Goal: Task Accomplishment & Management: Manage account settings

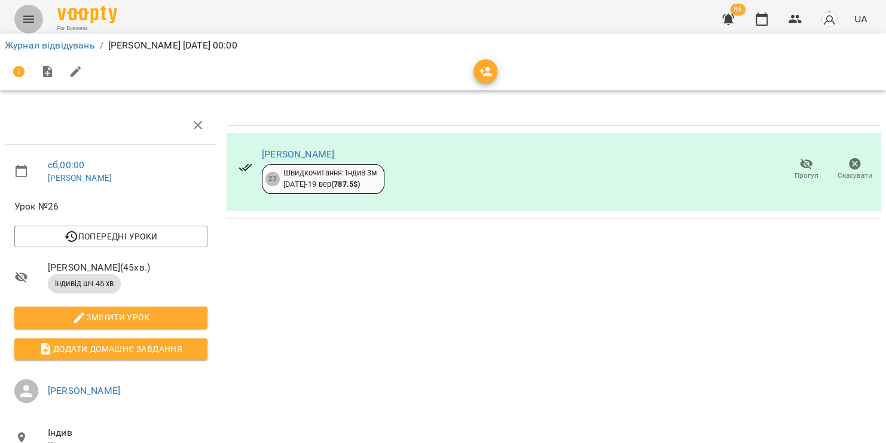
click at [27, 10] on button "Menu" at bounding box center [28, 19] width 29 height 29
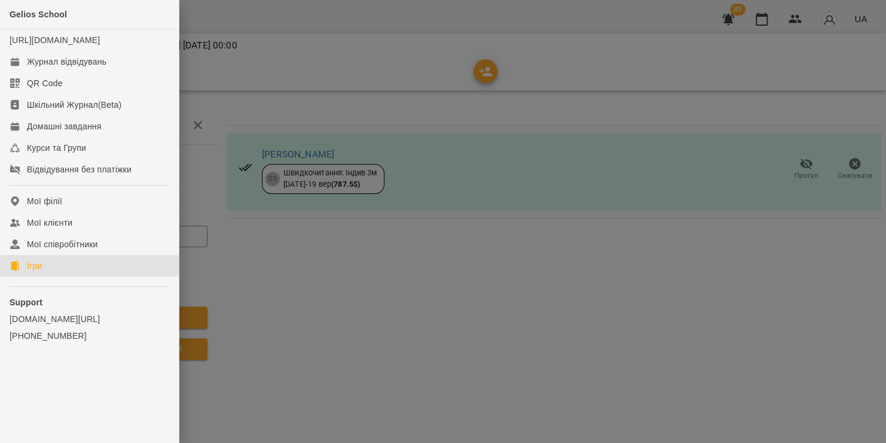
click at [38, 272] on div "Ігри" at bounding box center [34, 266] width 15 height 12
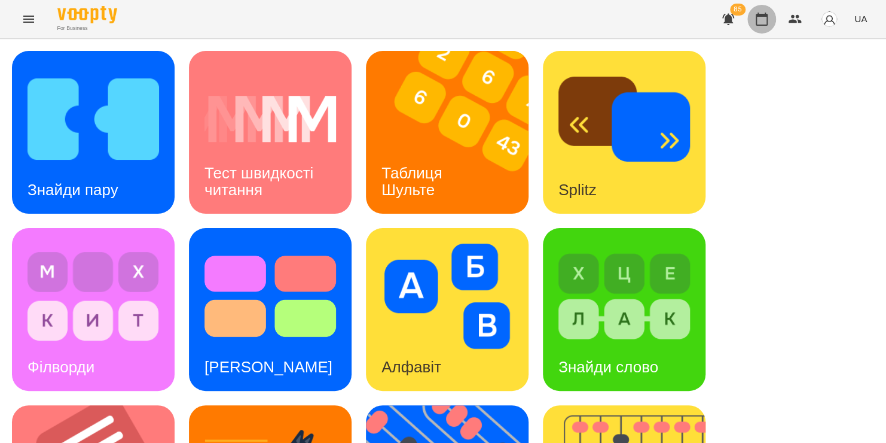
click at [766, 22] on icon "button" at bounding box center [762, 19] width 14 height 14
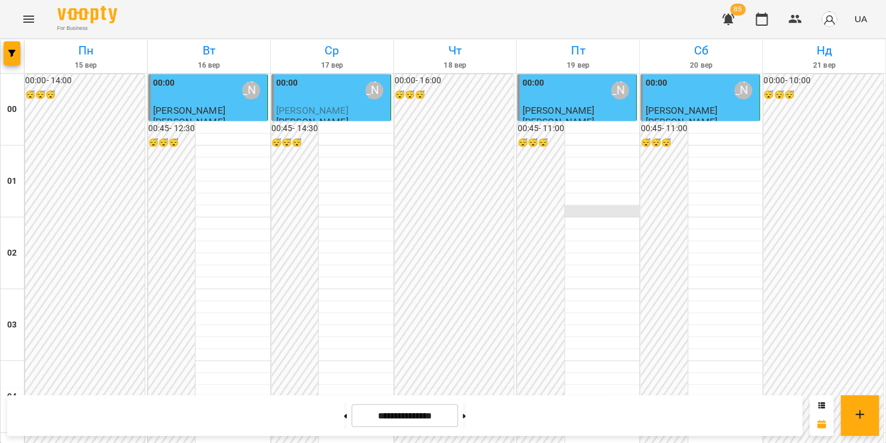
scroll to position [679, 0]
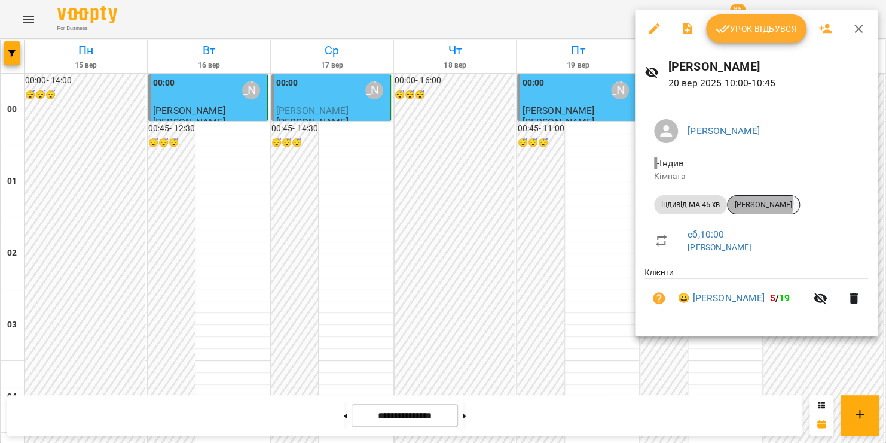
click at [757, 203] on span "[PERSON_NAME]" at bounding box center [764, 204] width 72 height 11
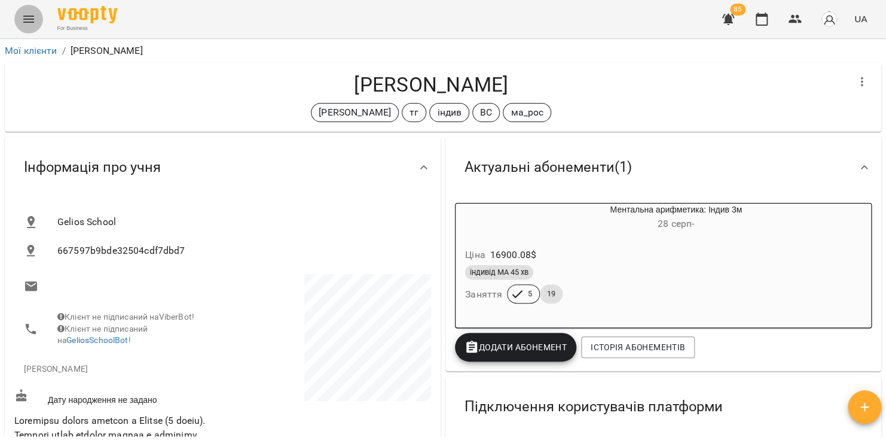
click at [24, 16] on icon "Menu" at bounding box center [28, 19] width 11 height 7
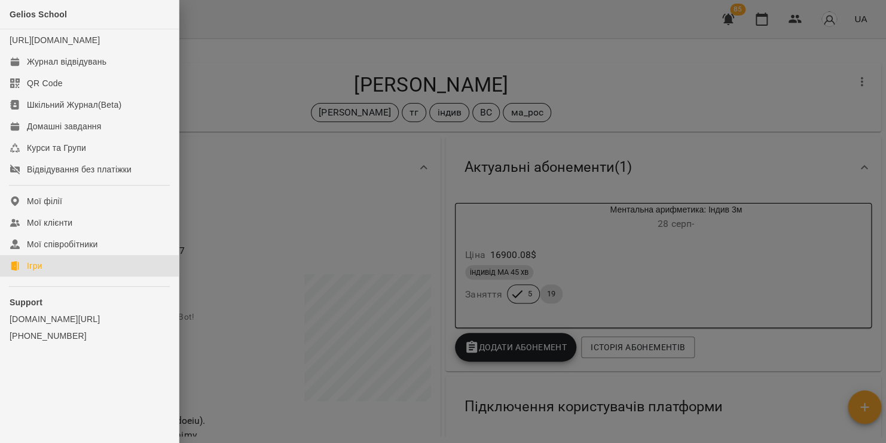
click at [5, 276] on link "Ігри" at bounding box center [89, 266] width 179 height 22
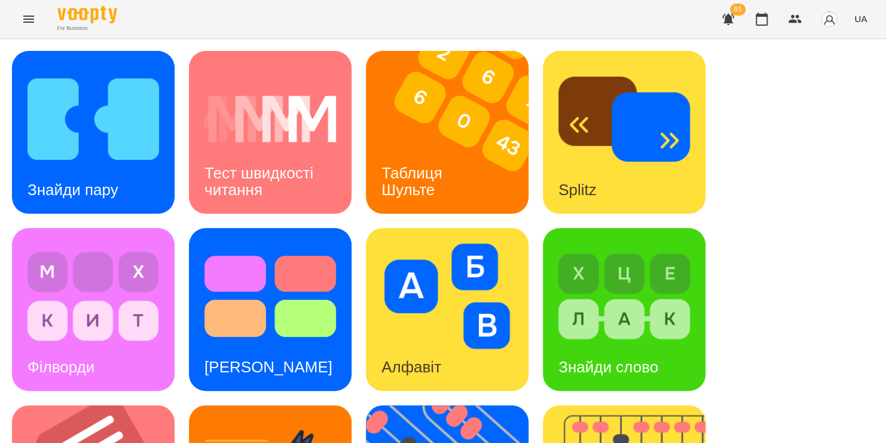
scroll to position [114, 0]
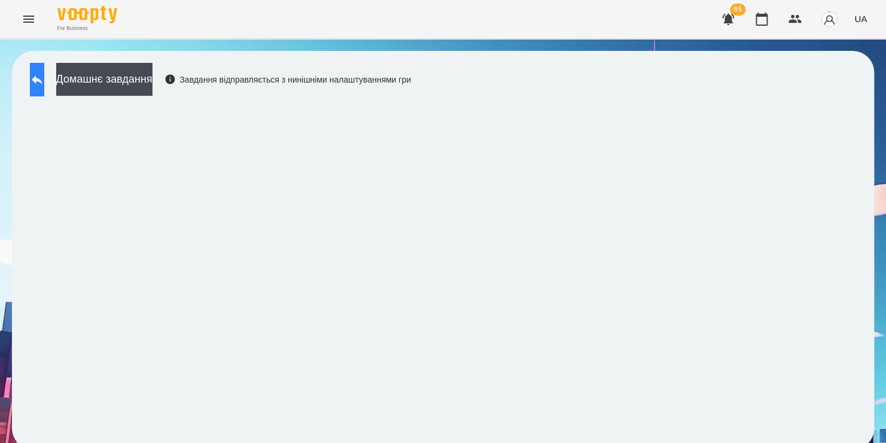
click at [42, 90] on button at bounding box center [37, 79] width 14 height 33
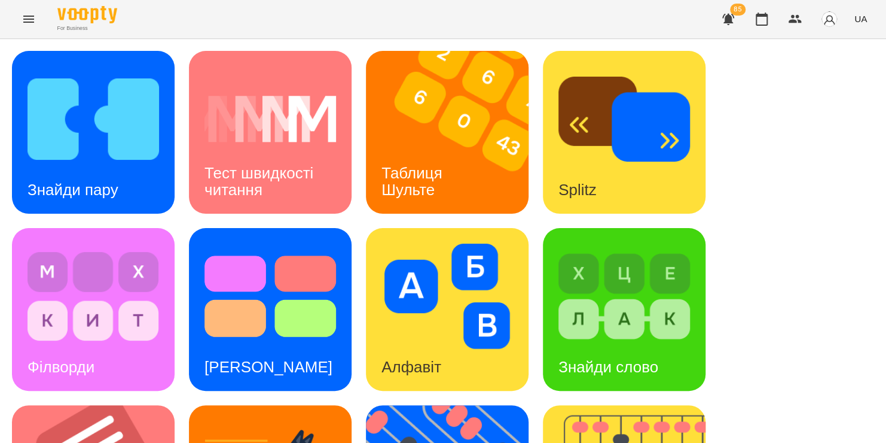
scroll to position [270, 0]
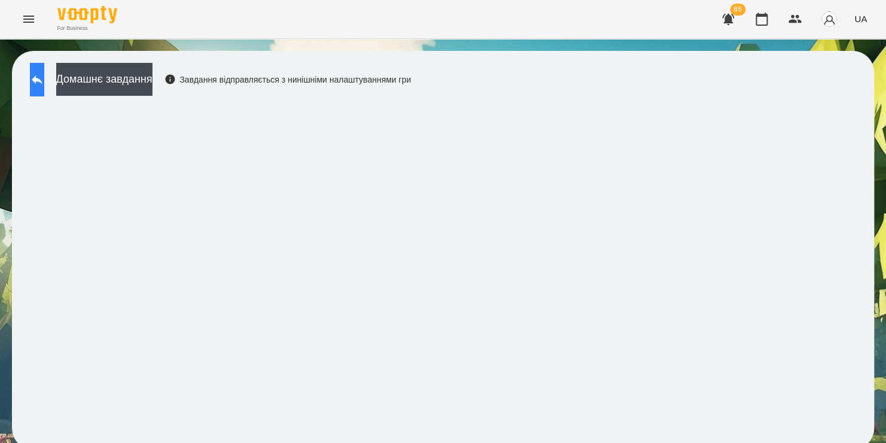
click at [44, 73] on icon at bounding box center [37, 79] width 14 height 14
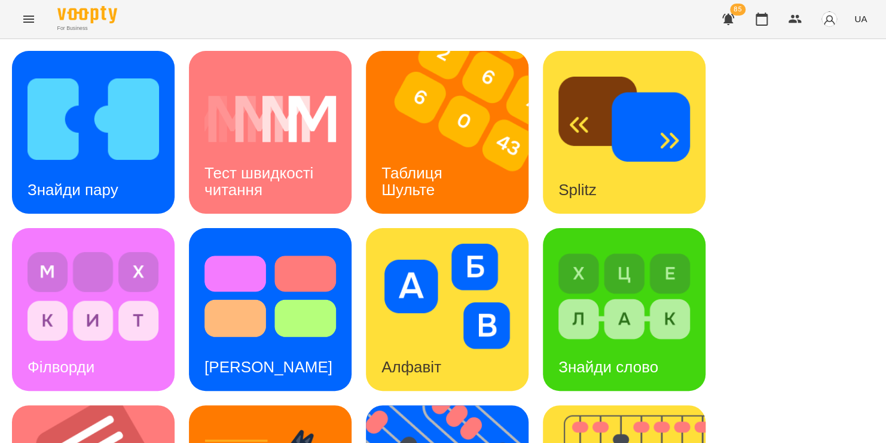
scroll to position [490, 0]
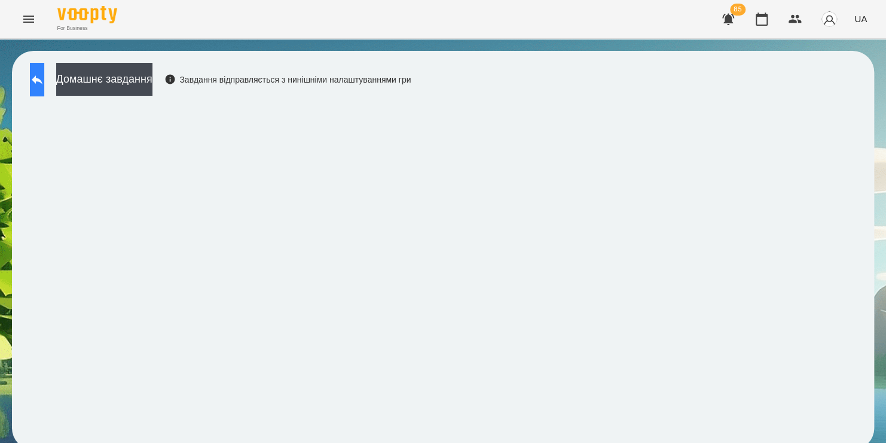
click at [44, 86] on icon at bounding box center [37, 79] width 14 height 14
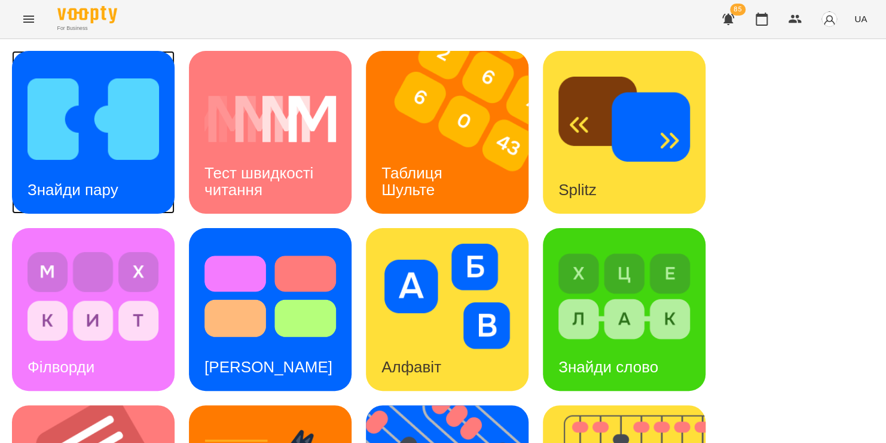
click at [57, 123] on img at bounding box center [94, 118] width 132 height 105
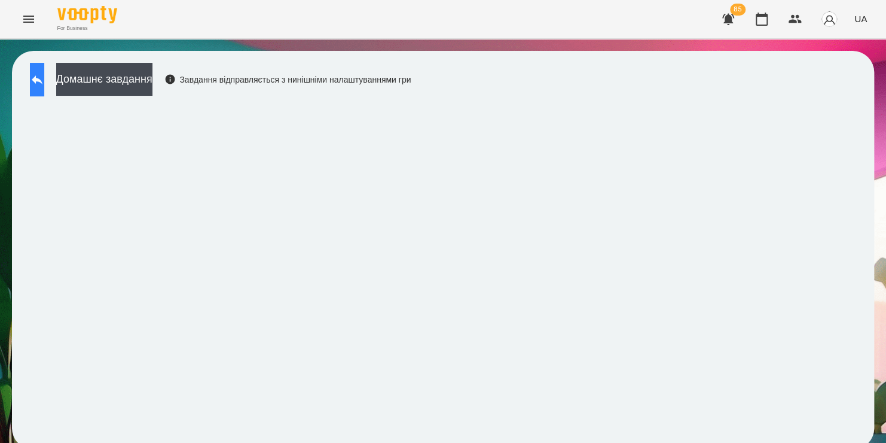
click at [44, 75] on icon at bounding box center [37, 79] width 14 height 14
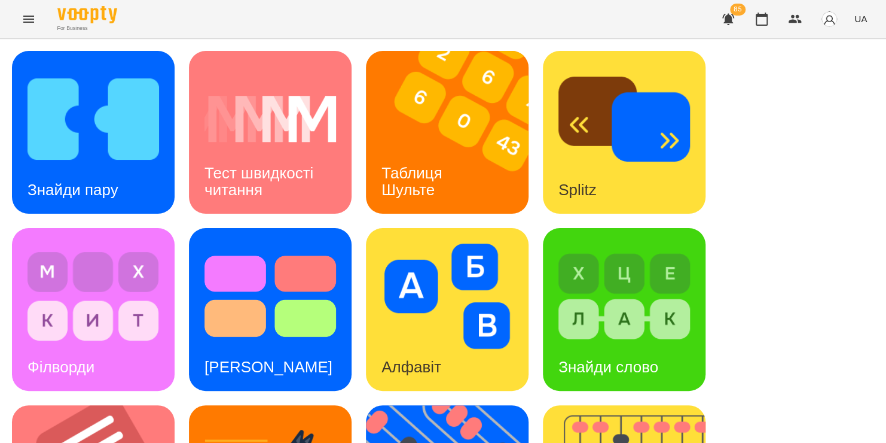
scroll to position [471, 0]
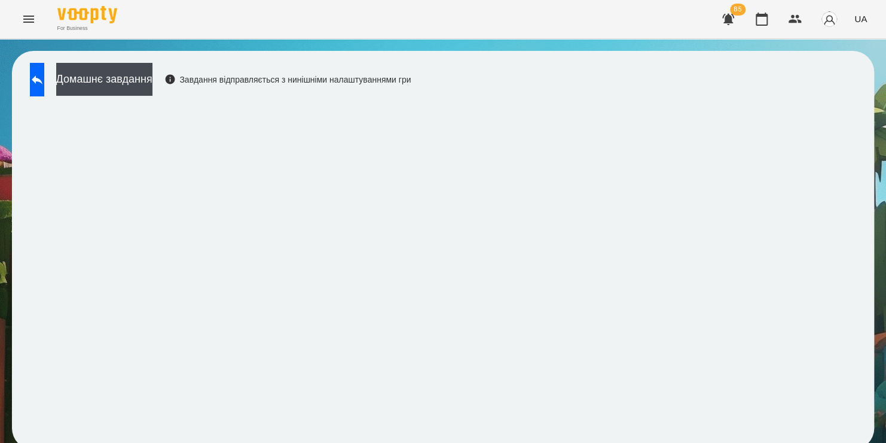
click at [420, 0] on div "For Business 85 UA Домашнє завдання Завдання відправляється з нинішніми налашту…" at bounding box center [443, 230] width 886 height 461
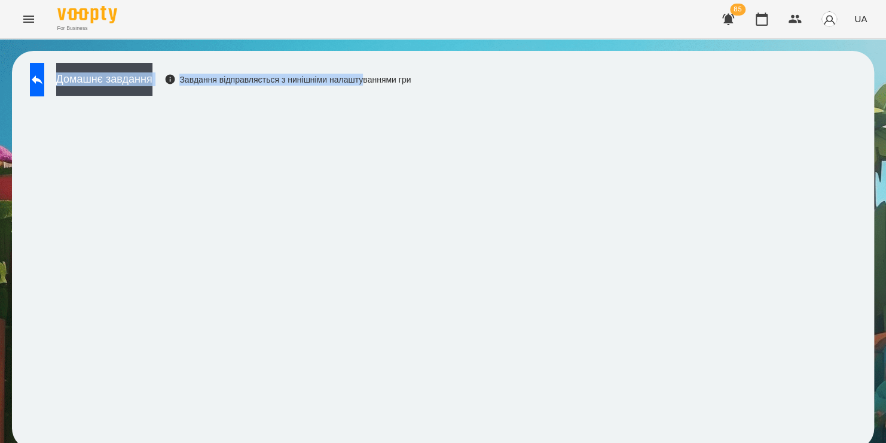
click at [577, 91] on div "Домашнє завдання Завдання відправляється з нинішніми налаштуваннями гри" at bounding box center [443, 250] width 862 height 398
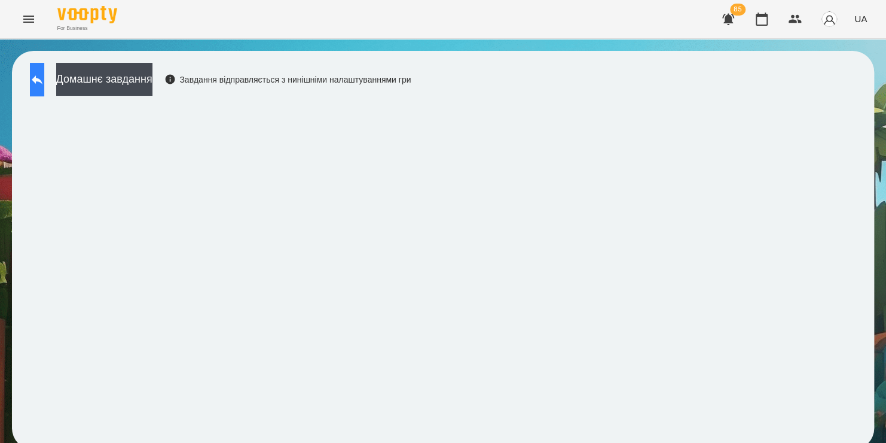
click at [44, 81] on icon at bounding box center [37, 79] width 14 height 14
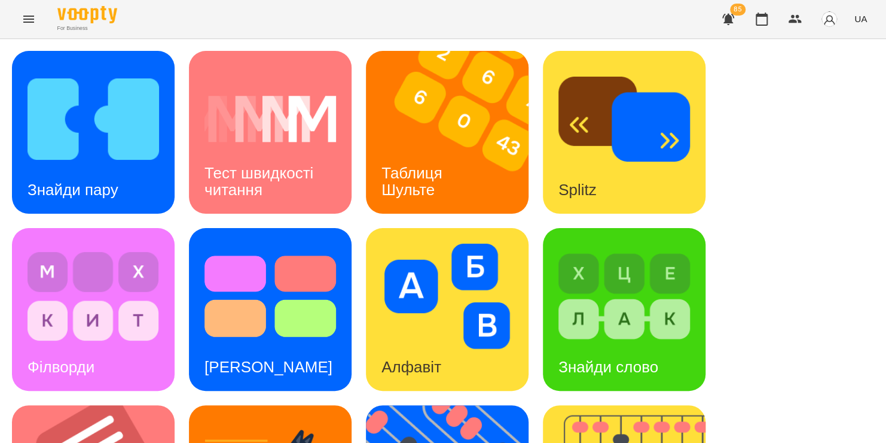
scroll to position [490, 0]
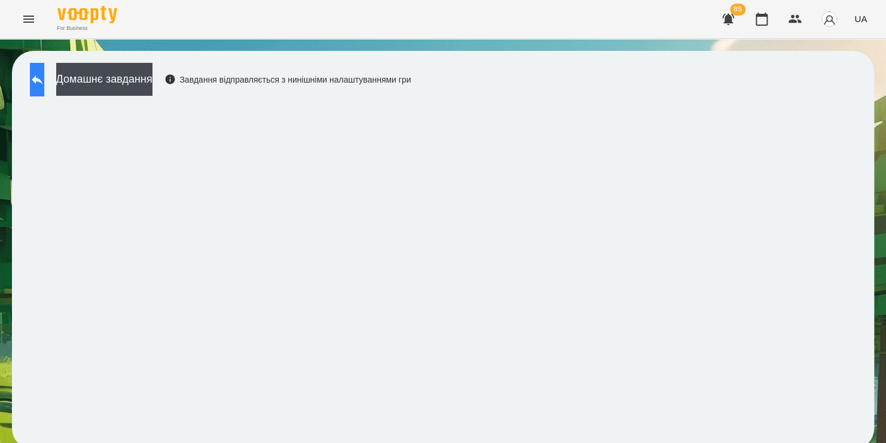
click at [42, 91] on button at bounding box center [37, 79] width 14 height 33
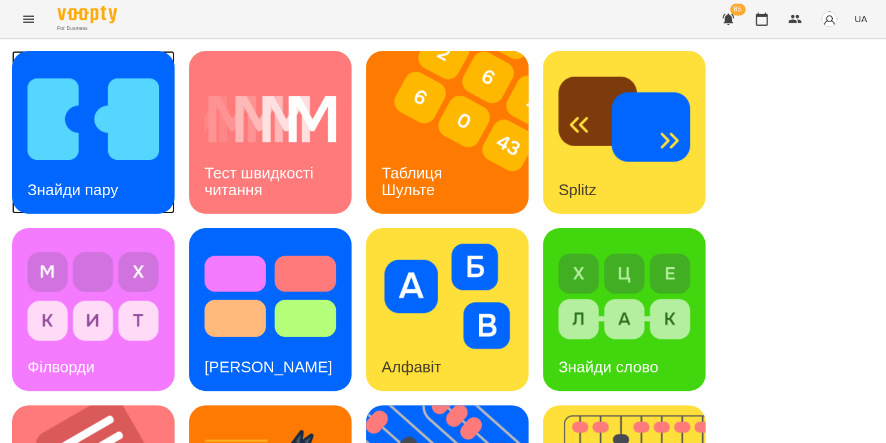
click at [120, 128] on img at bounding box center [94, 118] width 132 height 105
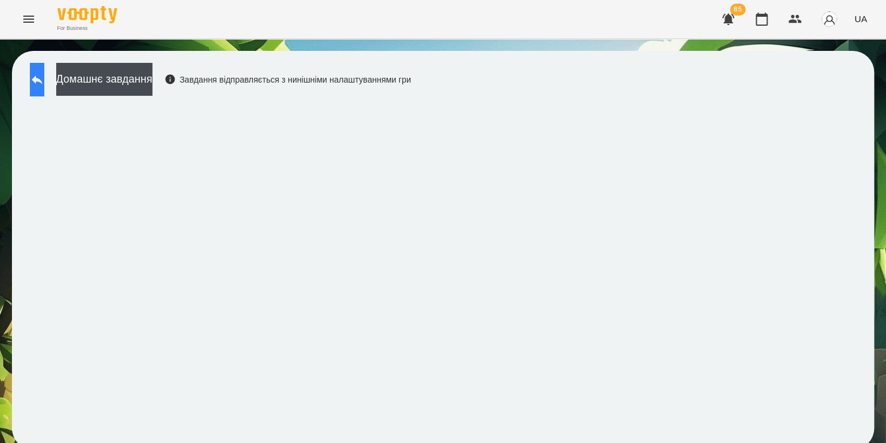
click at [44, 87] on button at bounding box center [37, 79] width 14 height 33
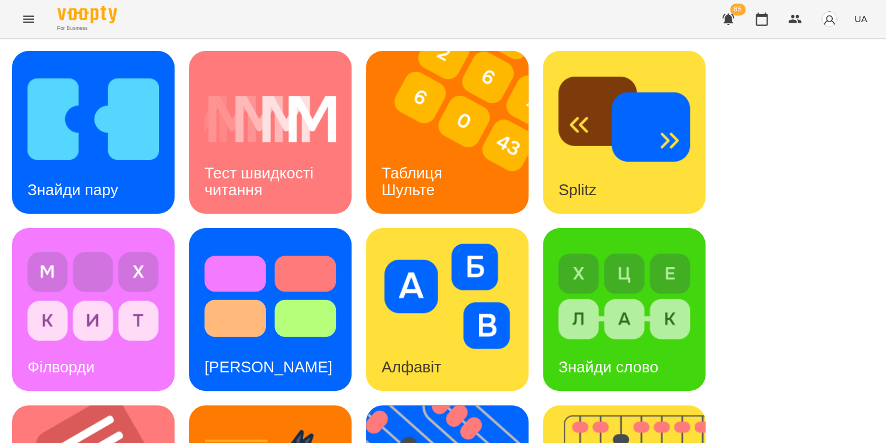
scroll to position [423, 0]
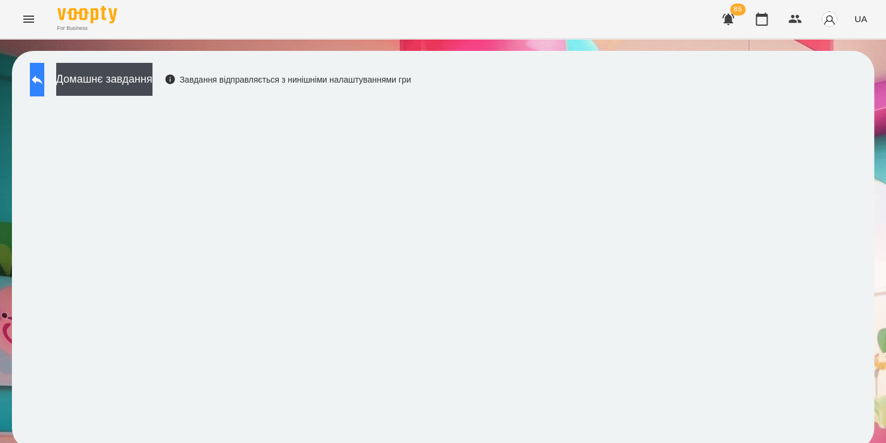
click at [44, 73] on icon at bounding box center [37, 79] width 14 height 14
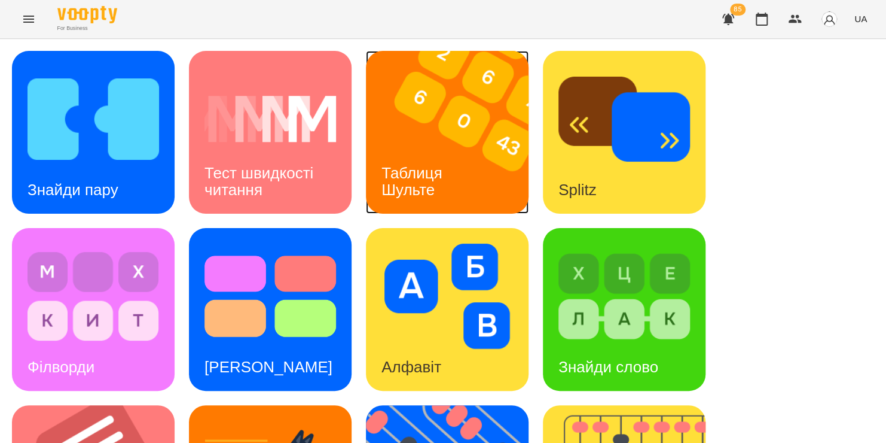
click at [414, 151] on div "Таблиця Шульте" at bounding box center [414, 182] width 96 height 64
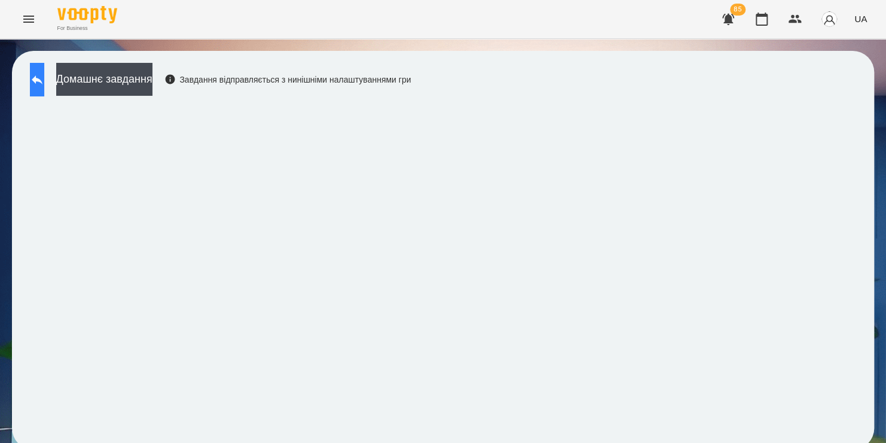
click at [44, 84] on icon at bounding box center [37, 79] width 14 height 14
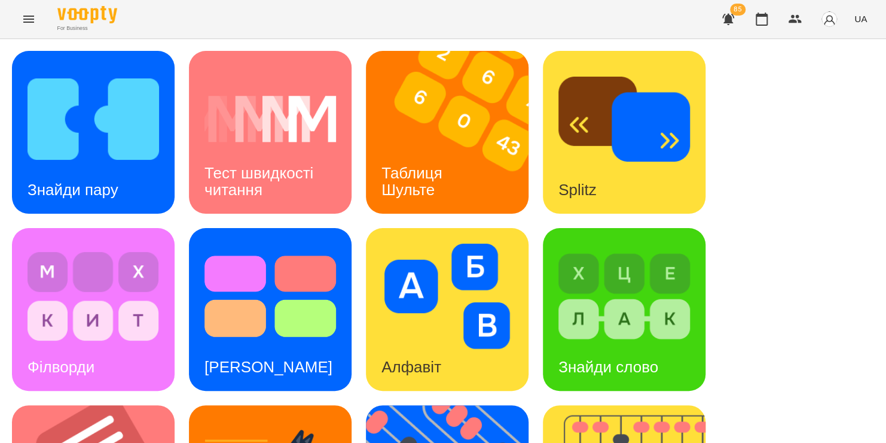
click at [341, 29] on div "For Business 85 UA" at bounding box center [443, 19] width 886 height 38
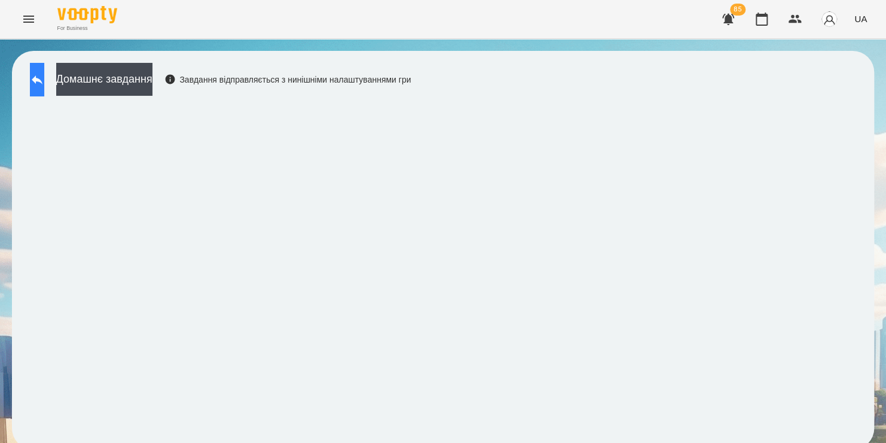
click at [44, 74] on icon at bounding box center [37, 79] width 14 height 14
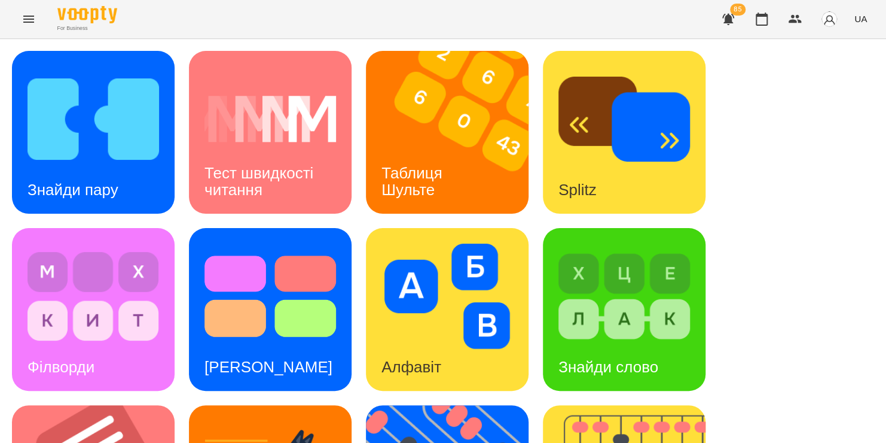
scroll to position [490, 0]
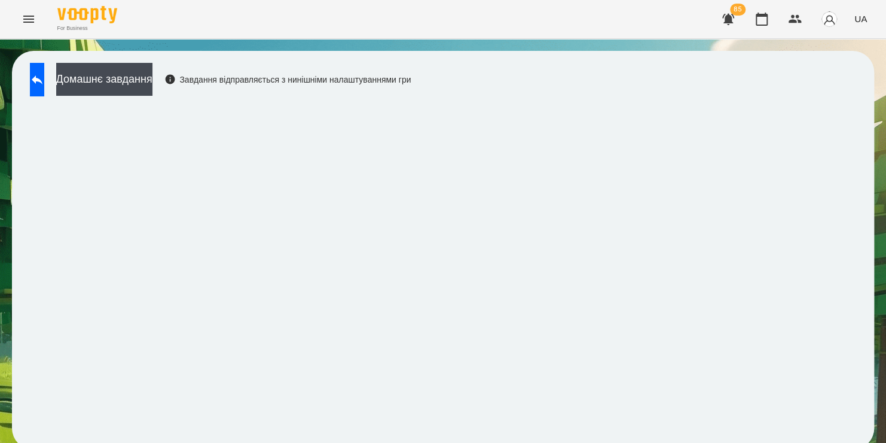
click at [553, 7] on div "For Business 85 UA" at bounding box center [443, 19] width 886 height 38
click at [762, 18] on icon "button" at bounding box center [762, 19] width 14 height 14
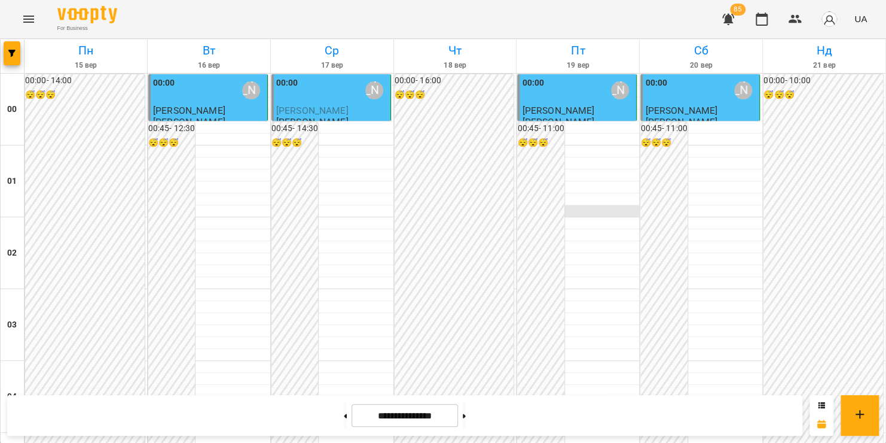
scroll to position [651, 0]
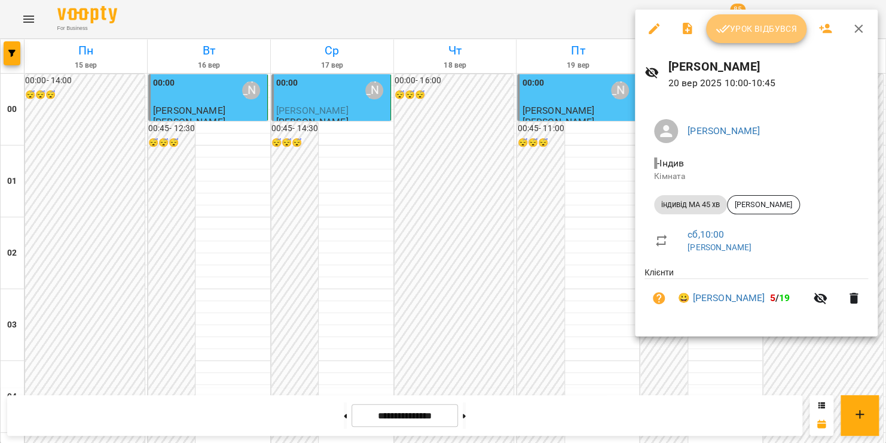
click at [745, 32] on span "Урок відбувся" at bounding box center [756, 29] width 81 height 14
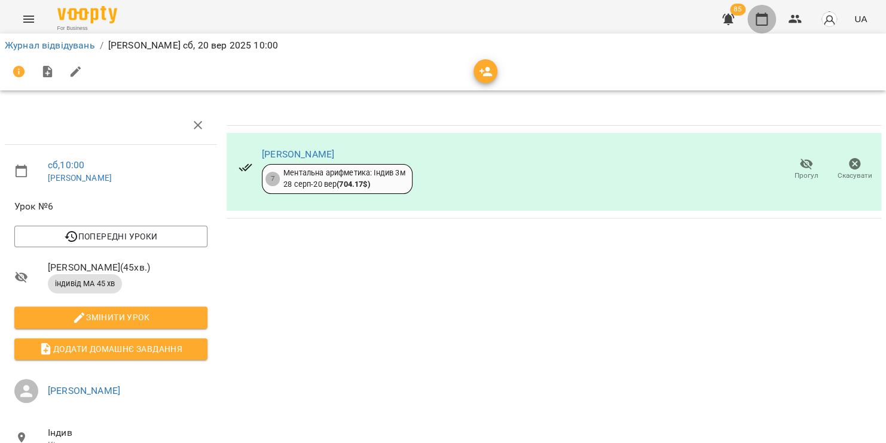
click at [763, 25] on icon "button" at bounding box center [762, 19] width 12 height 13
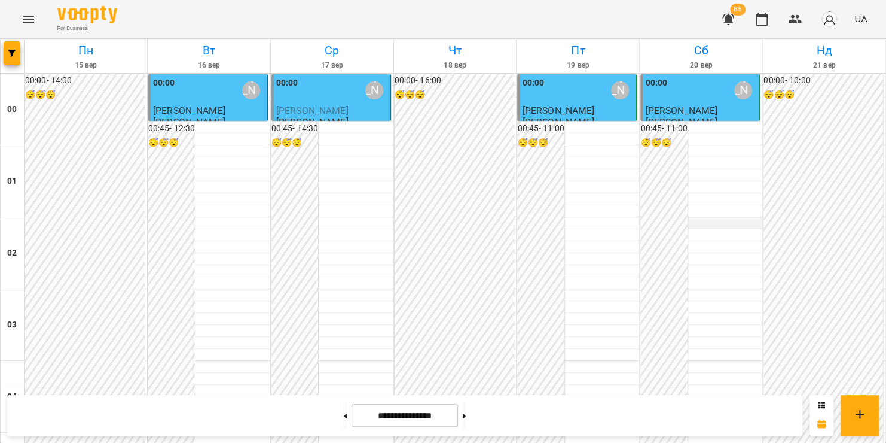
scroll to position [687, 0]
click at [29, 16] on icon "Menu" at bounding box center [28, 19] width 11 height 7
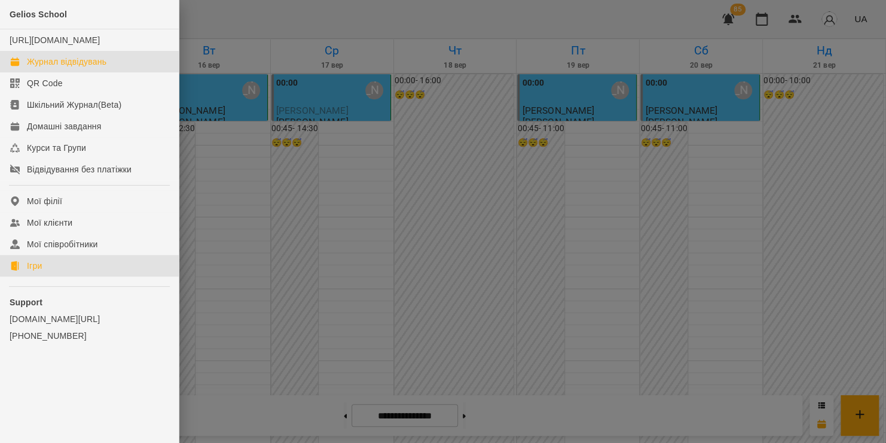
click at [23, 276] on link "Ігри" at bounding box center [89, 266] width 179 height 22
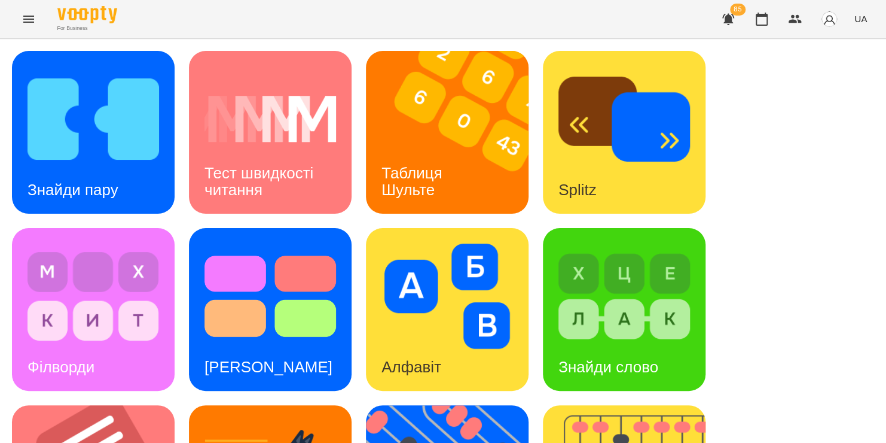
scroll to position [191, 0]
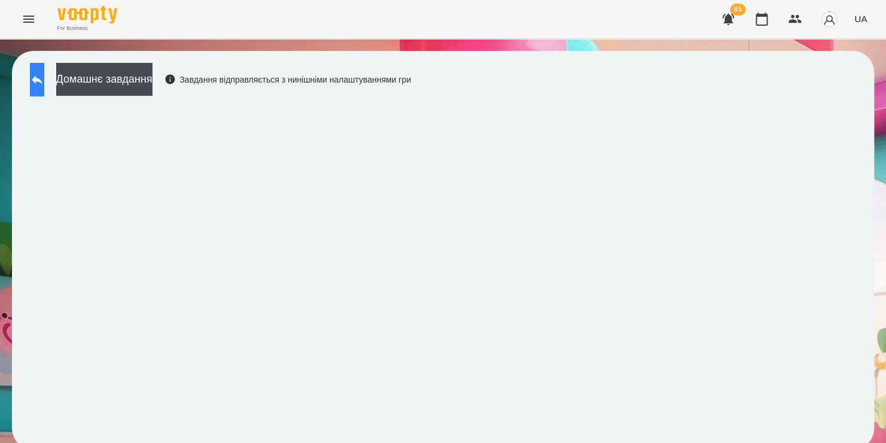
click at [44, 76] on icon at bounding box center [37, 79] width 14 height 14
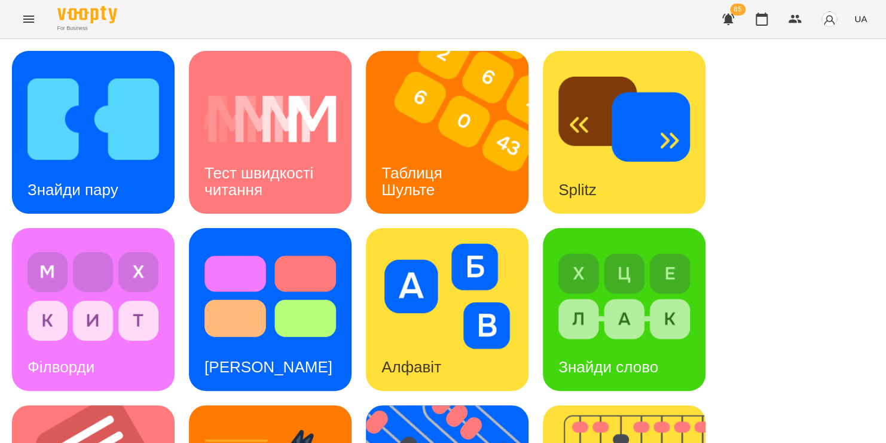
scroll to position [310, 0]
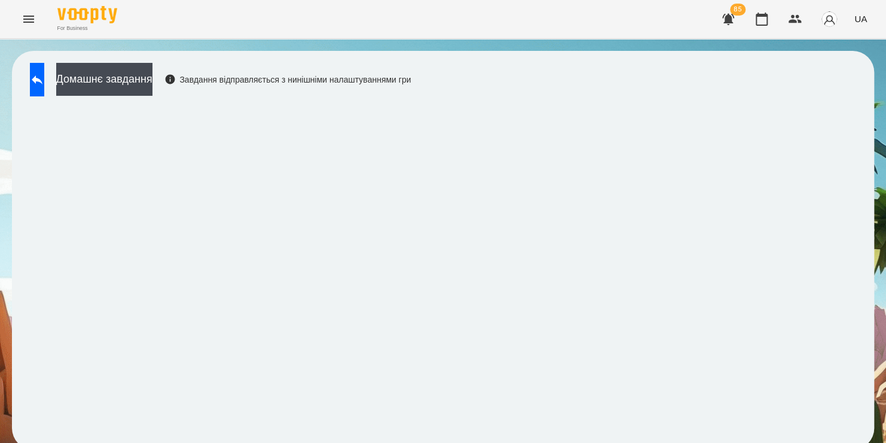
scroll to position [7, 0]
click at [33, 74] on button at bounding box center [37, 79] width 14 height 33
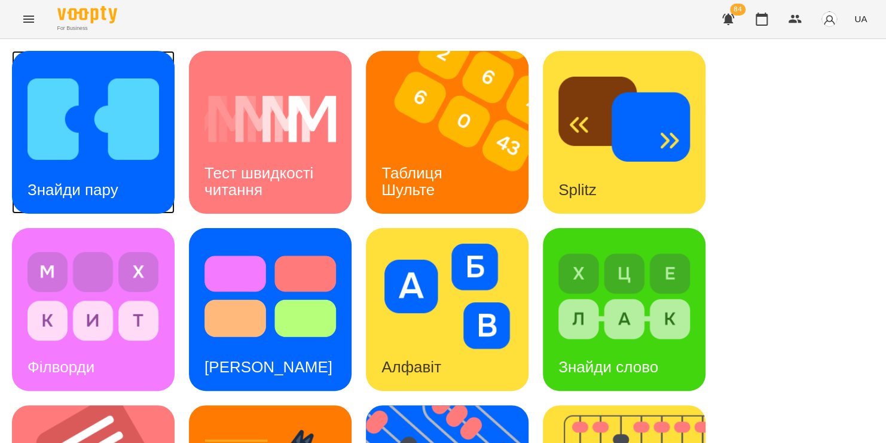
click at [151, 124] on img at bounding box center [94, 118] width 132 height 105
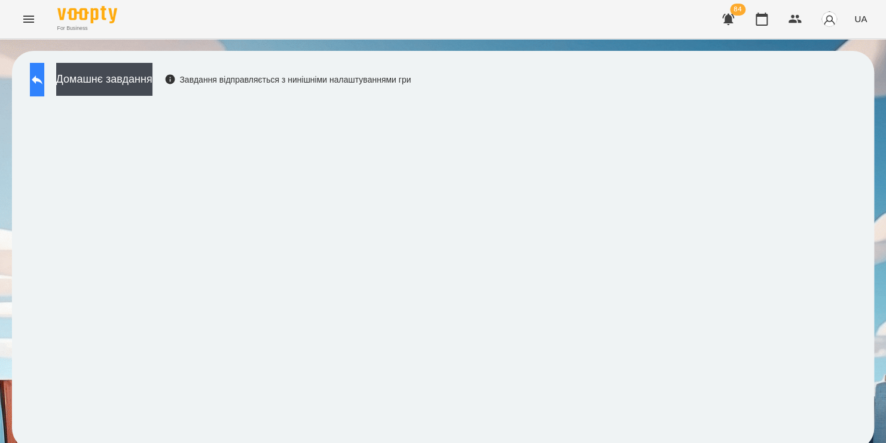
click at [44, 89] on button at bounding box center [37, 79] width 14 height 33
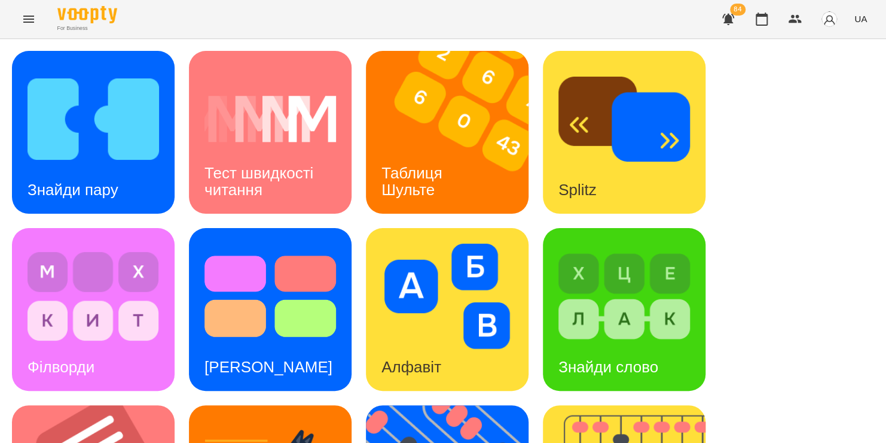
scroll to position [456, 0]
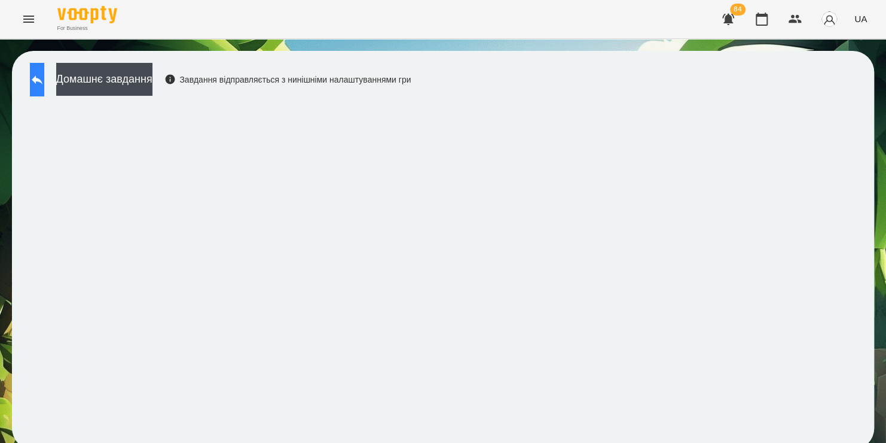
click at [44, 91] on button at bounding box center [37, 79] width 14 height 33
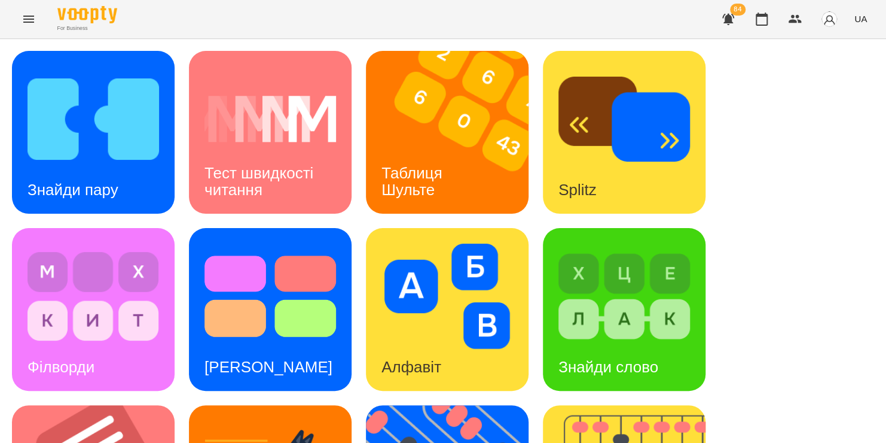
scroll to position [490, 0]
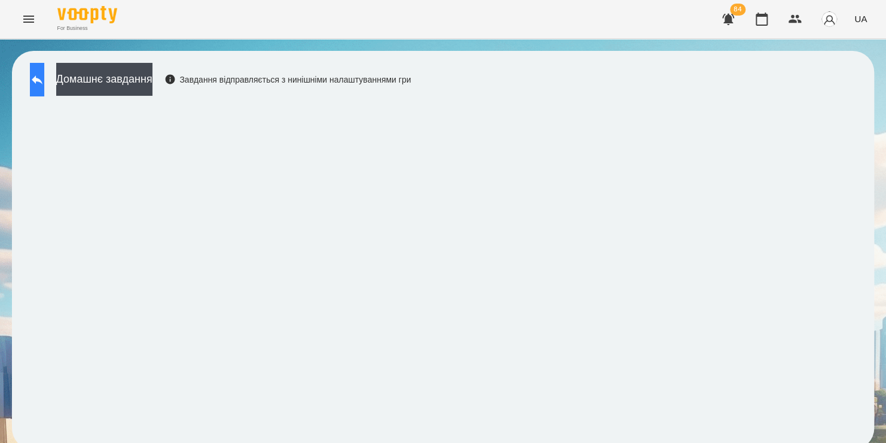
click at [44, 84] on icon at bounding box center [37, 79] width 14 height 14
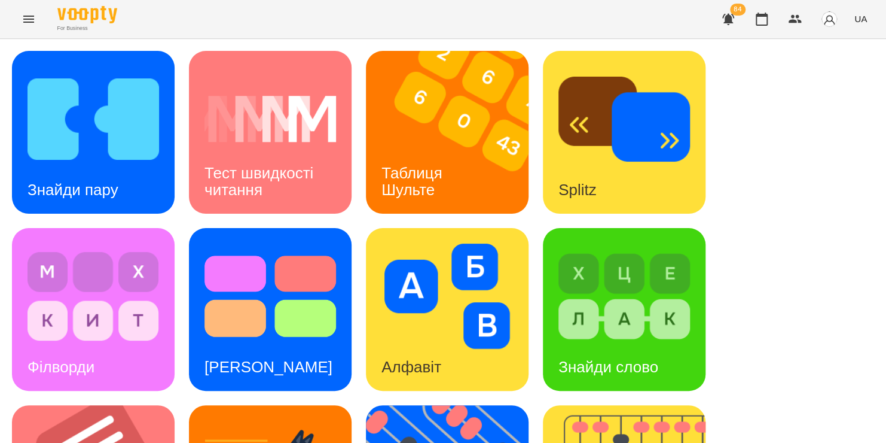
scroll to position [490, 0]
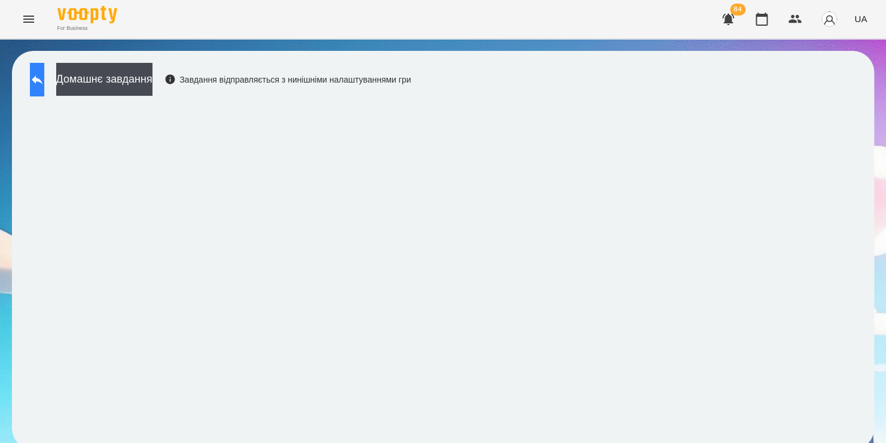
click at [42, 79] on icon at bounding box center [37, 79] width 11 height 9
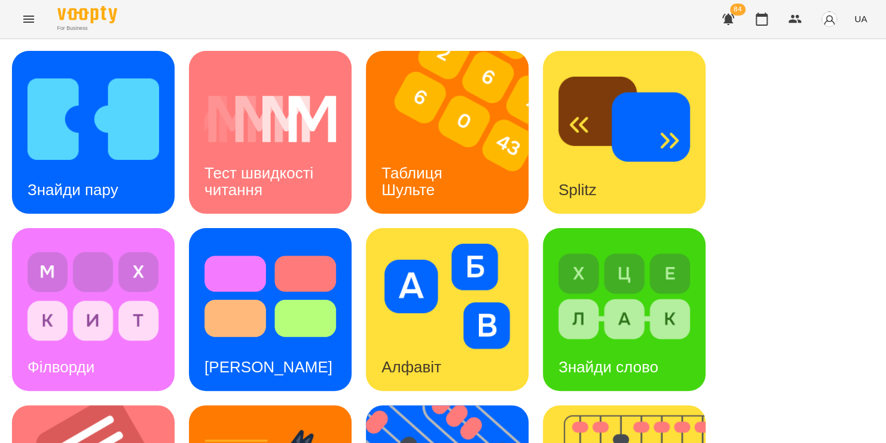
scroll to position [490, 0]
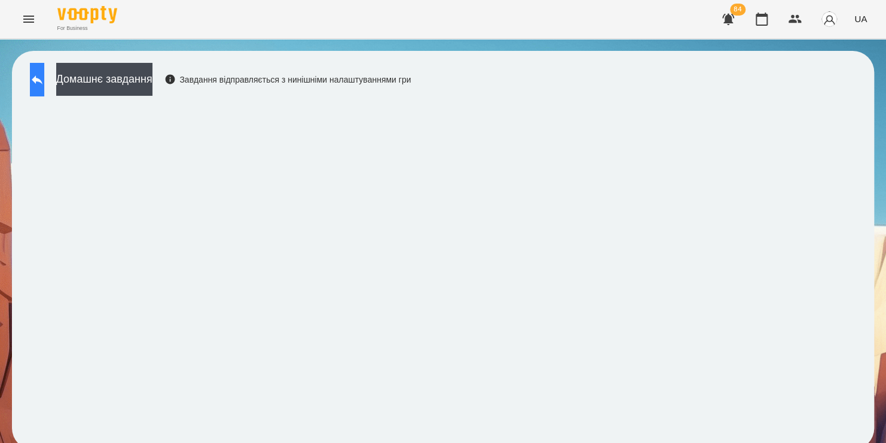
click at [38, 89] on button at bounding box center [37, 79] width 14 height 33
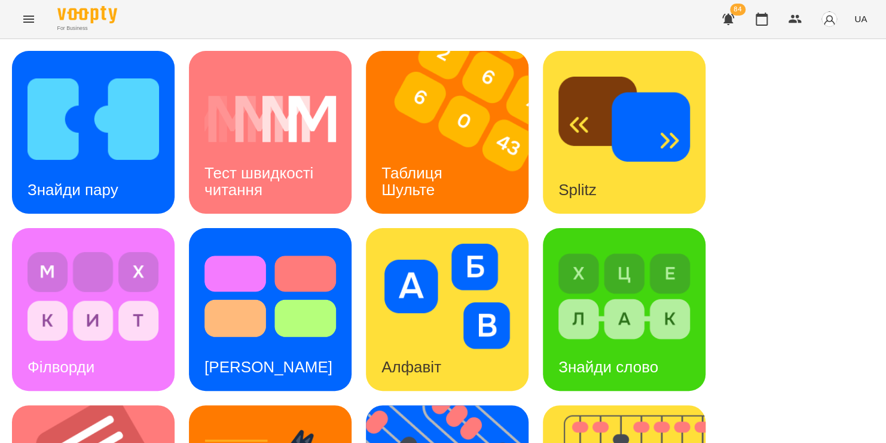
scroll to position [373, 0]
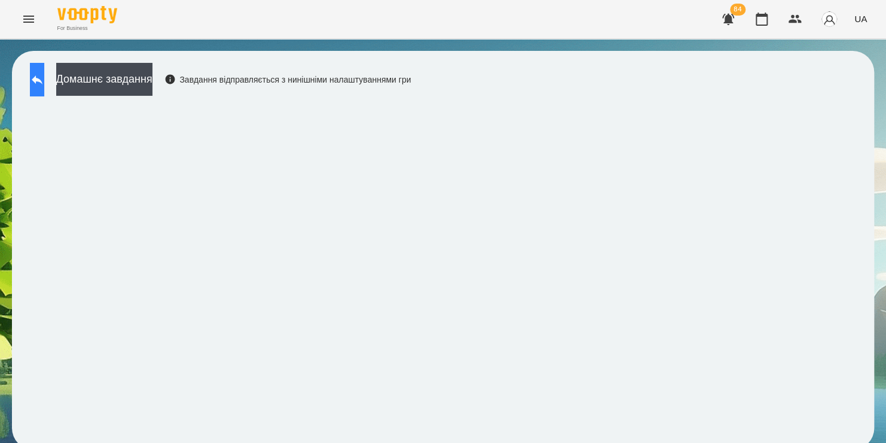
click at [44, 75] on icon at bounding box center [37, 79] width 14 height 14
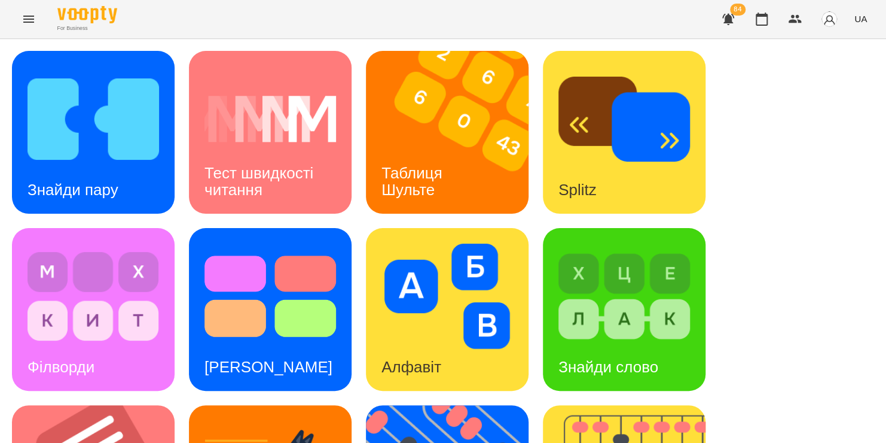
scroll to position [490, 0]
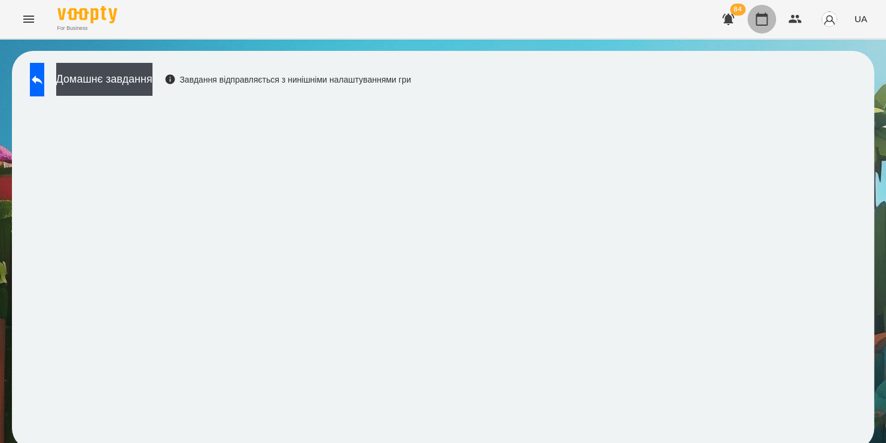
click at [767, 22] on icon "button" at bounding box center [762, 19] width 12 height 13
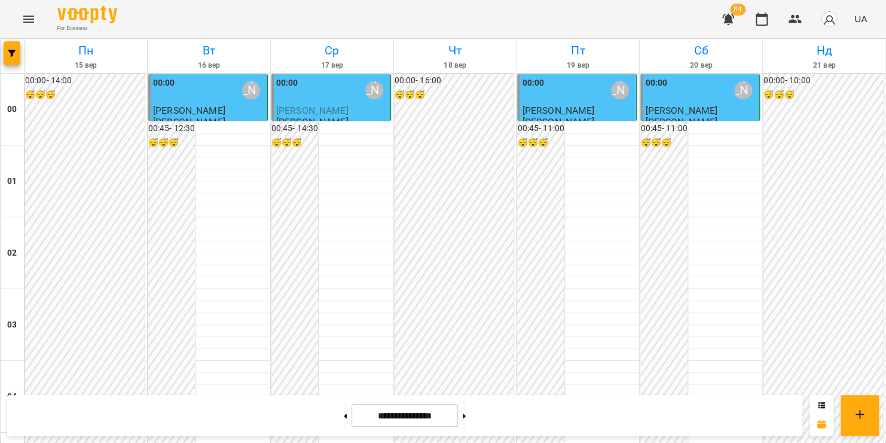
scroll to position [696, 0]
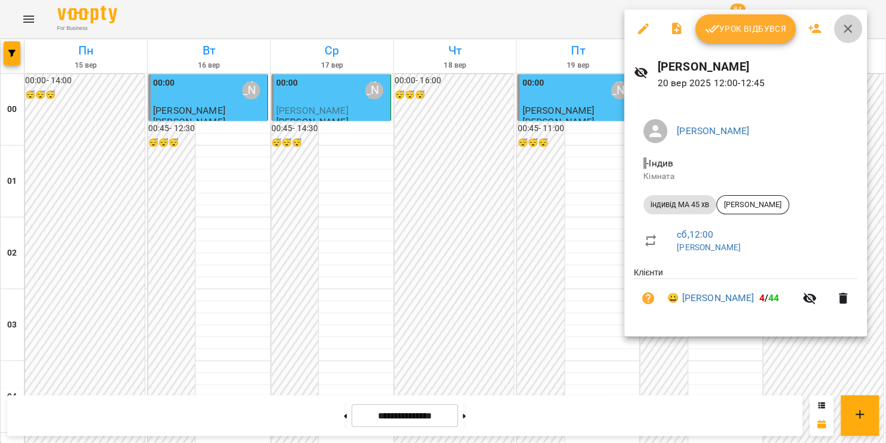
click at [847, 28] on icon "button" at bounding box center [848, 29] width 8 height 8
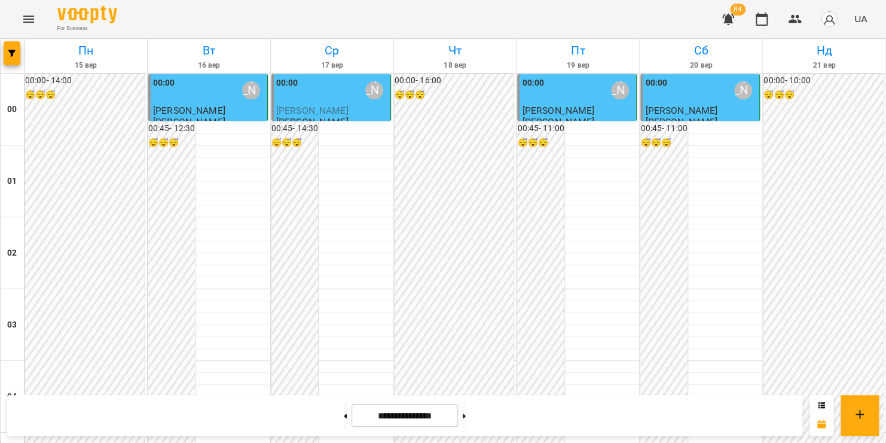
scroll to position [1200, 0]
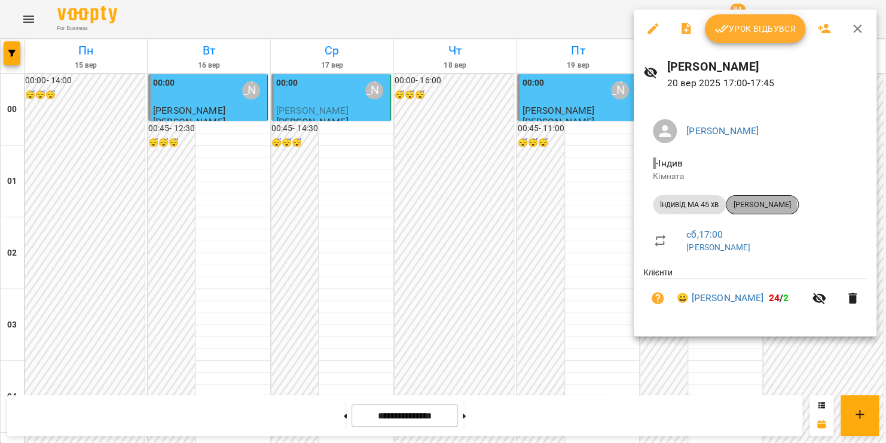
click at [760, 206] on span "[PERSON_NAME]" at bounding box center [763, 204] width 72 height 11
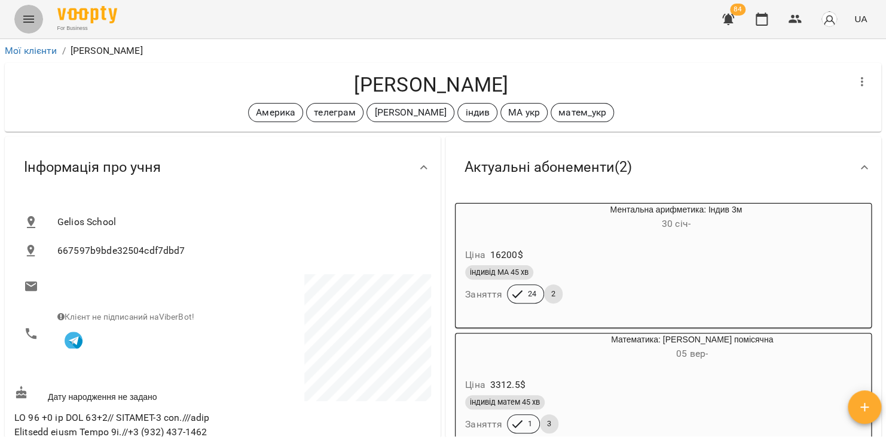
click at [25, 29] on button "Menu" at bounding box center [28, 19] width 29 height 29
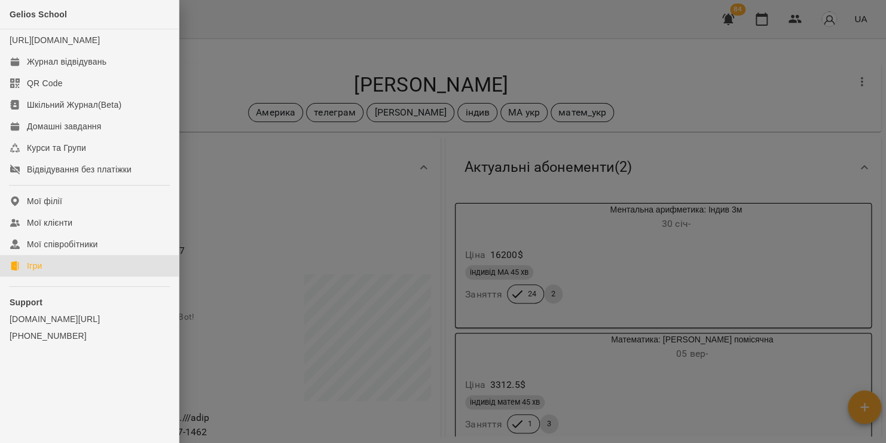
click at [41, 272] on div "Ігри" at bounding box center [34, 266] width 15 height 12
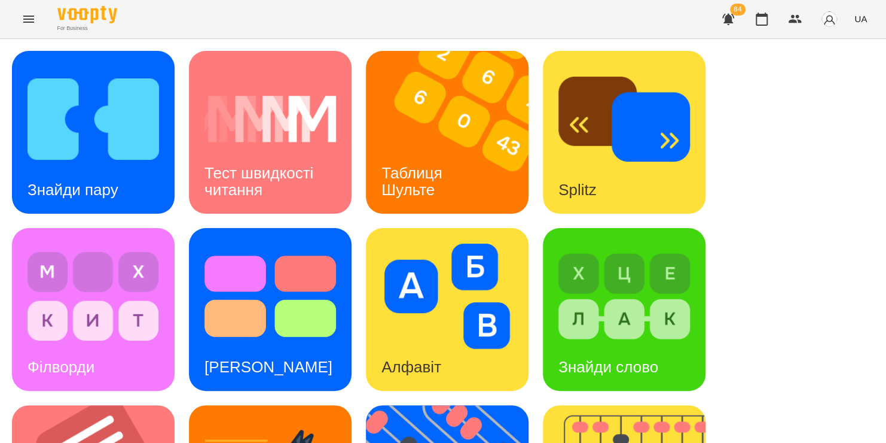
scroll to position [178, 0]
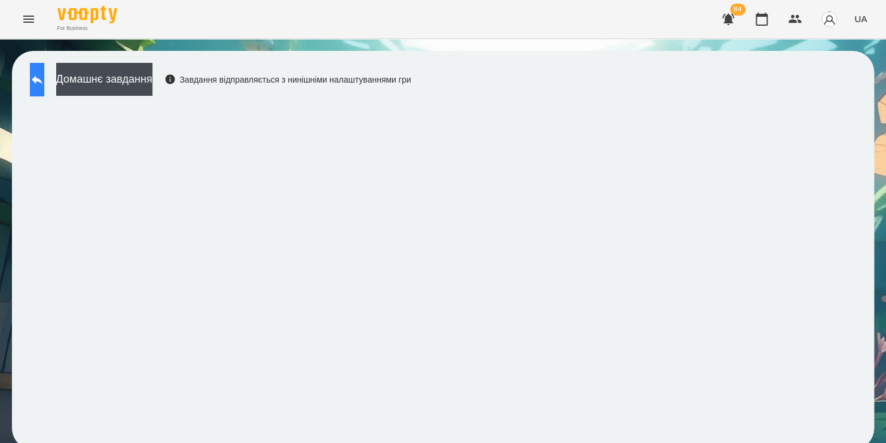
click at [42, 80] on icon at bounding box center [37, 79] width 11 height 9
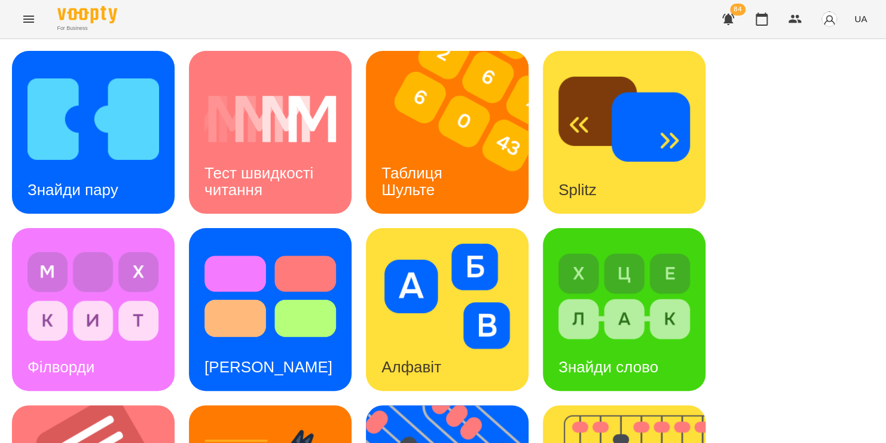
scroll to position [419, 0]
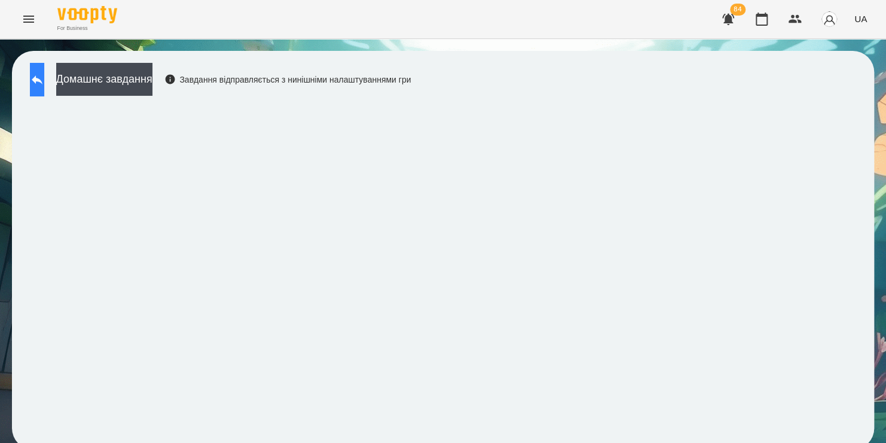
click at [44, 75] on icon at bounding box center [37, 79] width 14 height 14
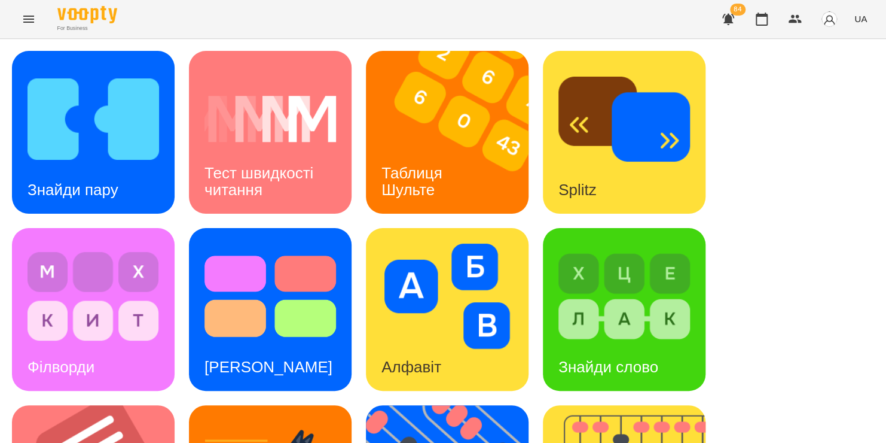
scroll to position [457, 0]
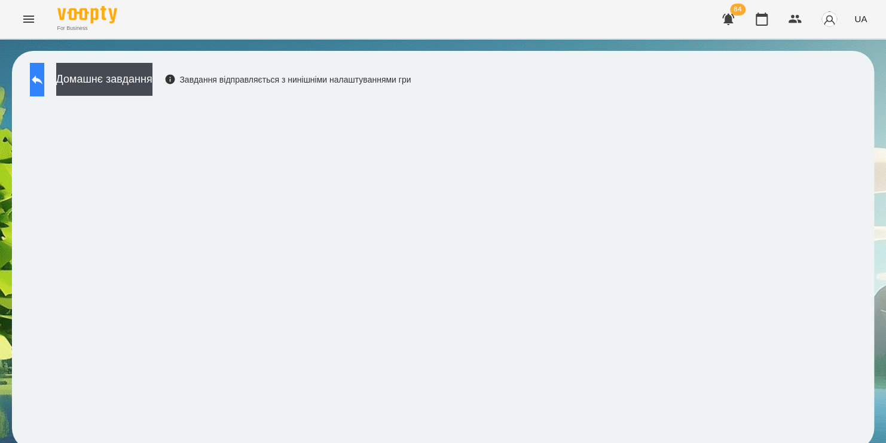
click at [44, 82] on button at bounding box center [37, 79] width 14 height 33
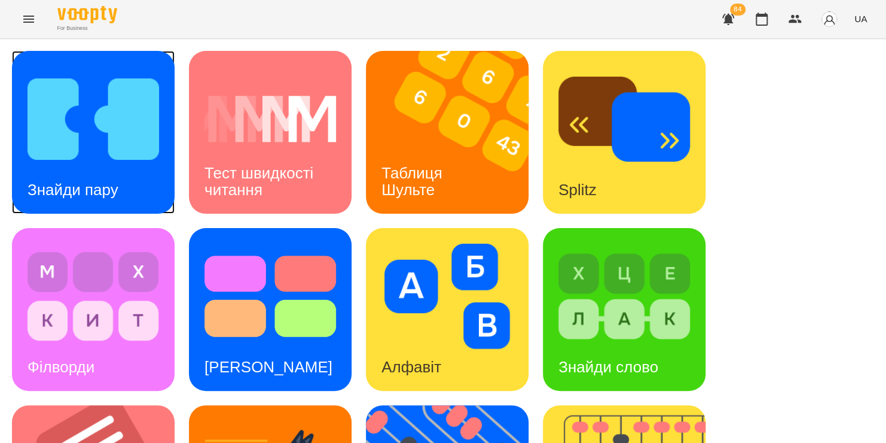
click at [118, 126] on img at bounding box center [94, 118] width 132 height 105
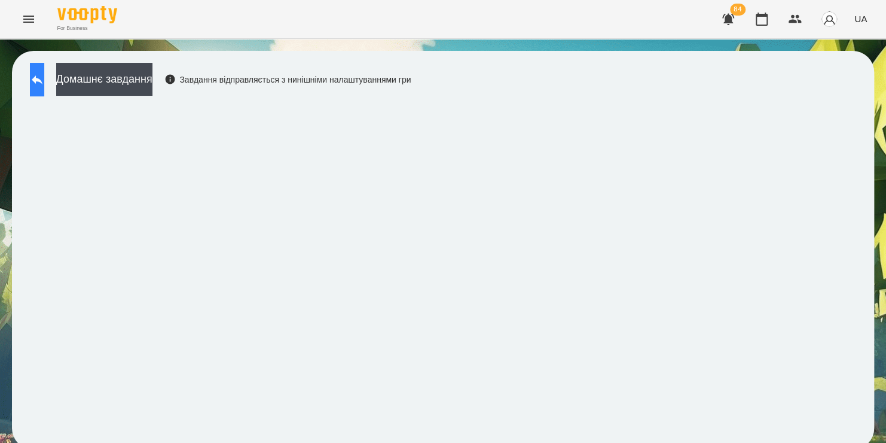
click at [43, 86] on icon at bounding box center [37, 79] width 14 height 14
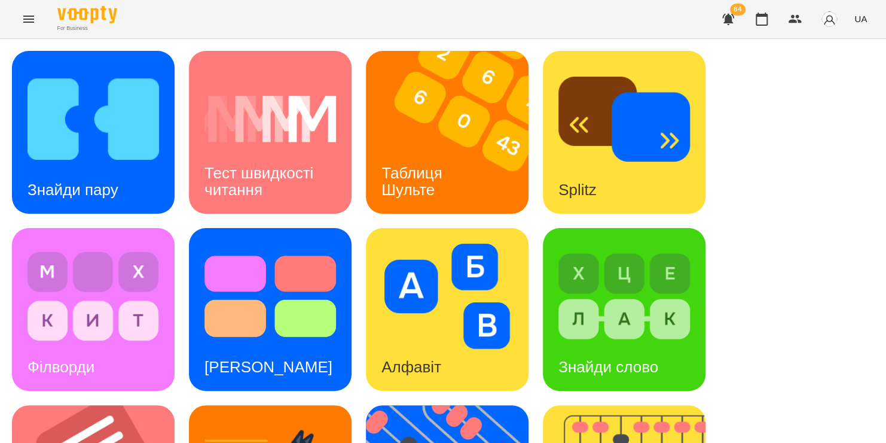
scroll to position [480, 0]
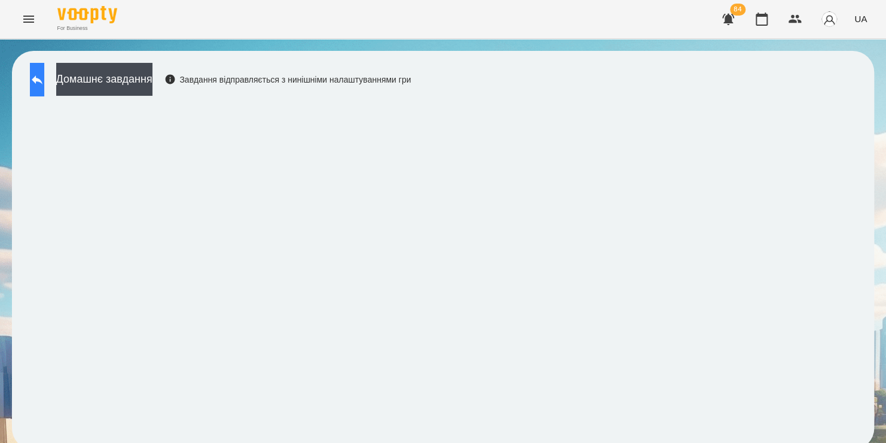
click at [35, 81] on button at bounding box center [37, 79] width 14 height 33
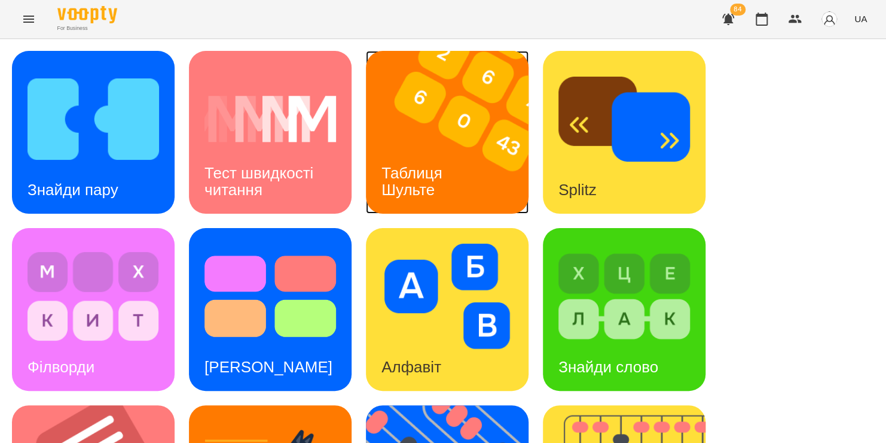
click at [431, 123] on img at bounding box center [455, 132] width 178 height 163
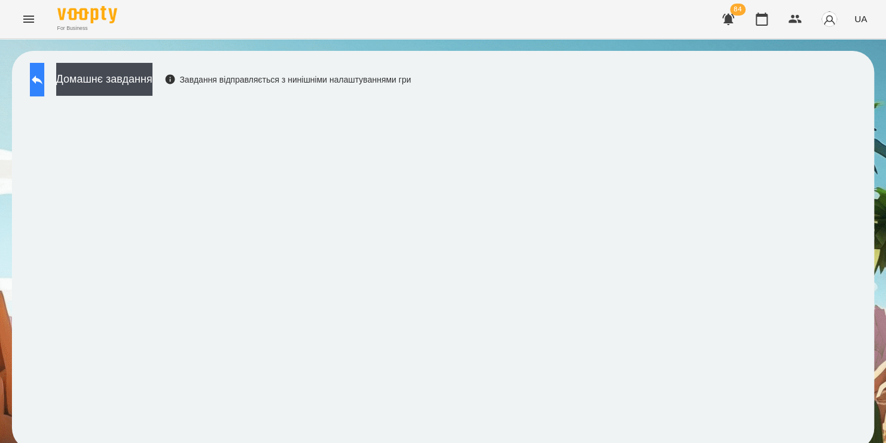
click at [44, 78] on icon at bounding box center [37, 79] width 14 height 14
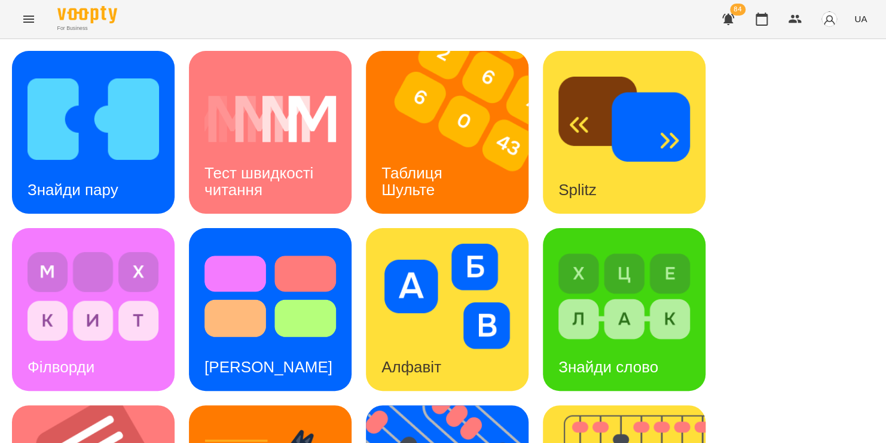
scroll to position [418, 0]
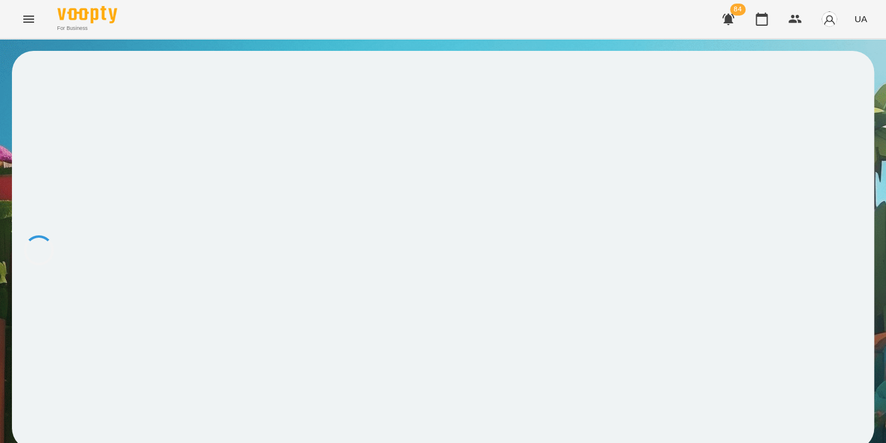
click at [173, 243] on div at bounding box center [443, 250] width 862 height 398
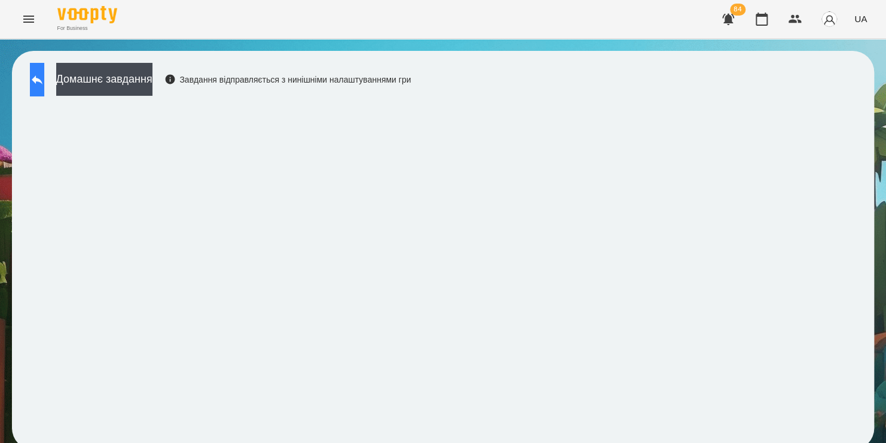
click at [42, 77] on icon at bounding box center [37, 79] width 14 height 14
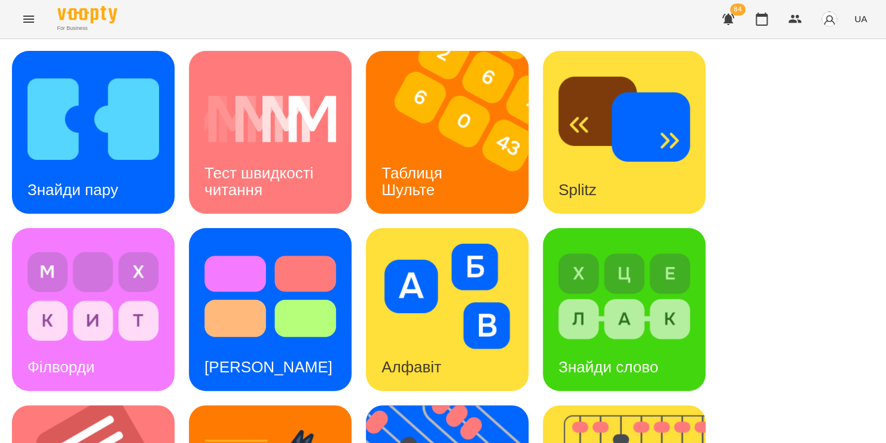
scroll to position [490, 0]
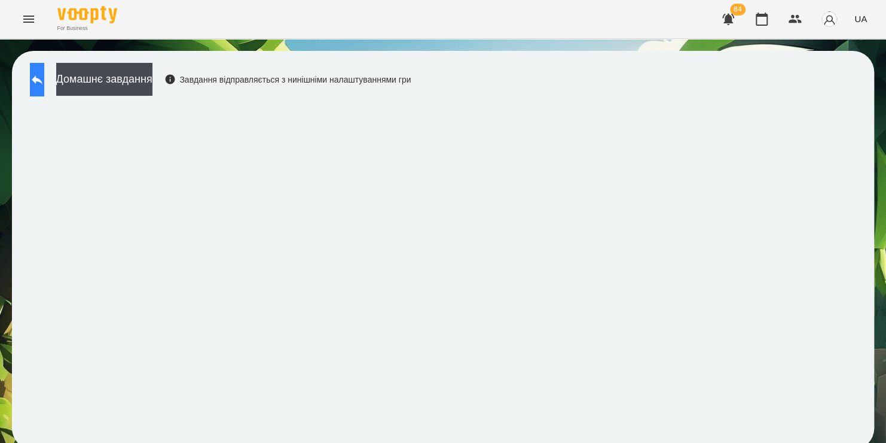
click at [44, 78] on icon at bounding box center [37, 79] width 14 height 14
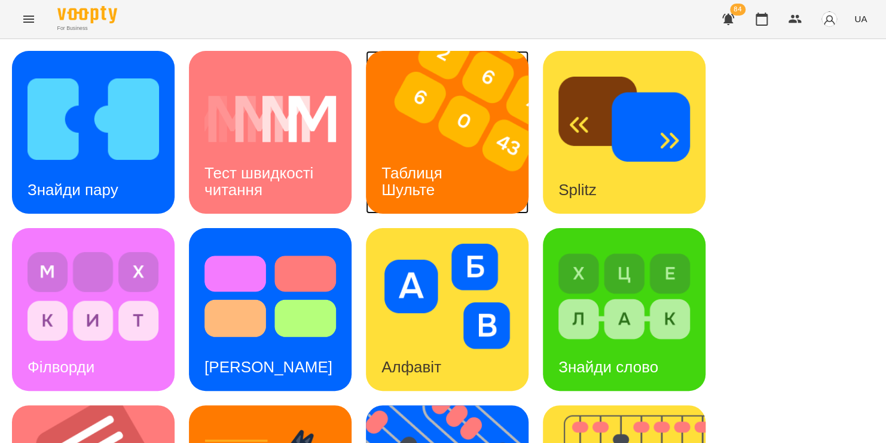
click at [389, 157] on div "Таблиця Шульте" at bounding box center [414, 182] width 96 height 64
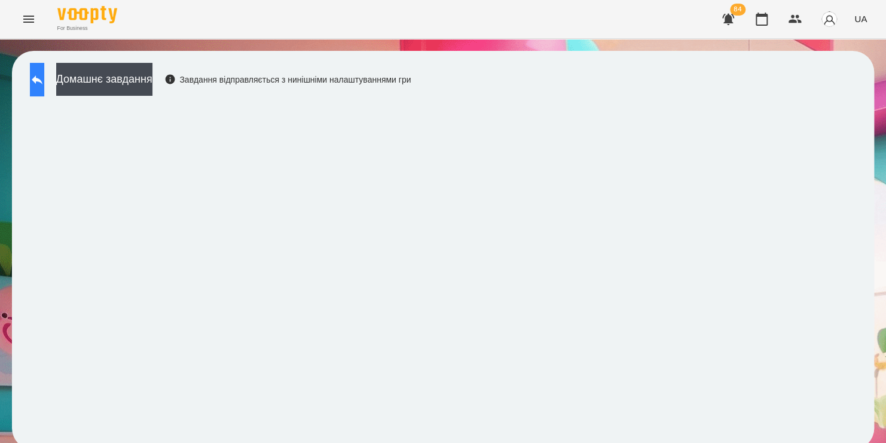
click at [44, 80] on icon at bounding box center [37, 79] width 14 height 14
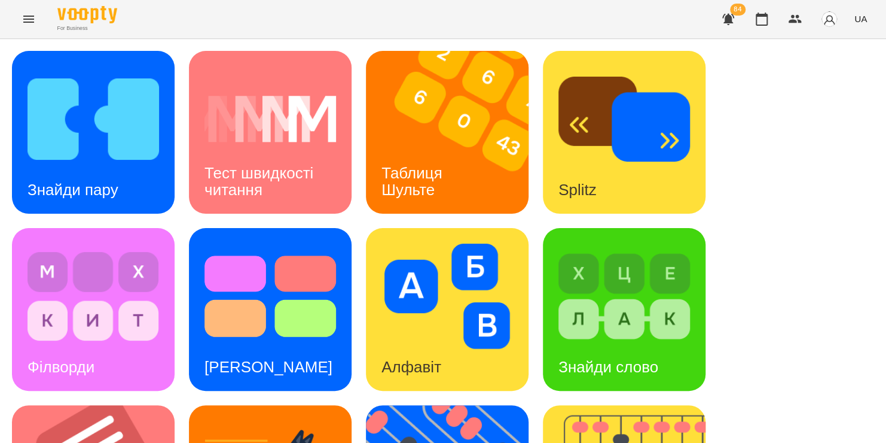
scroll to position [380, 0]
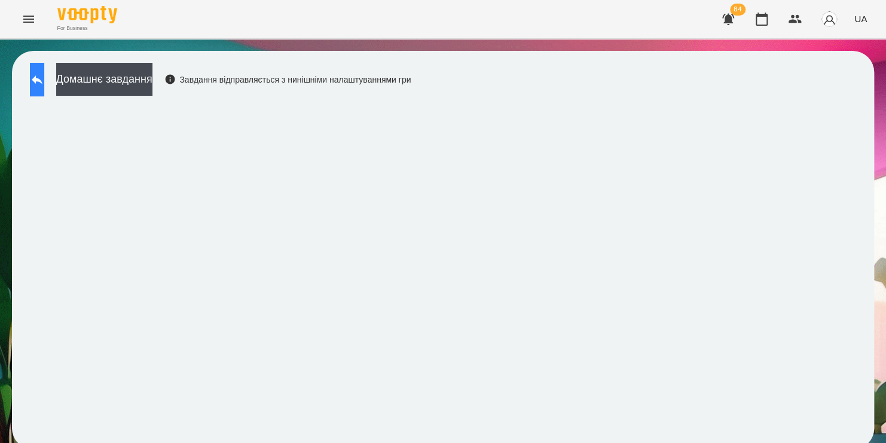
click at [44, 75] on button at bounding box center [37, 79] width 14 height 33
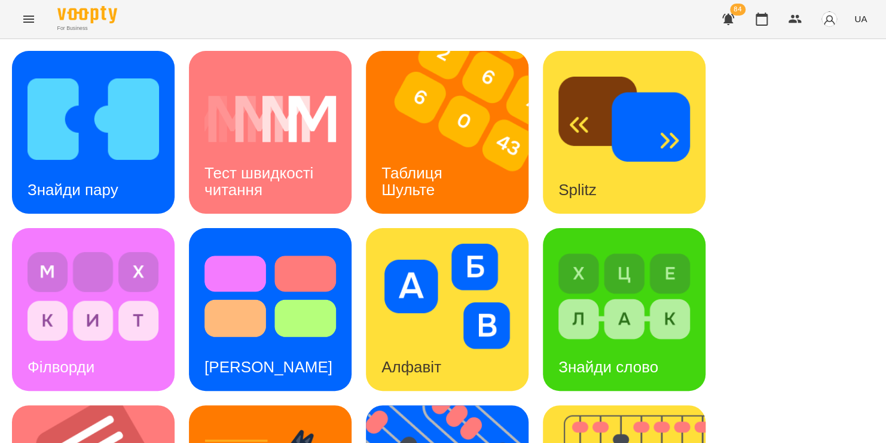
scroll to position [232, 0]
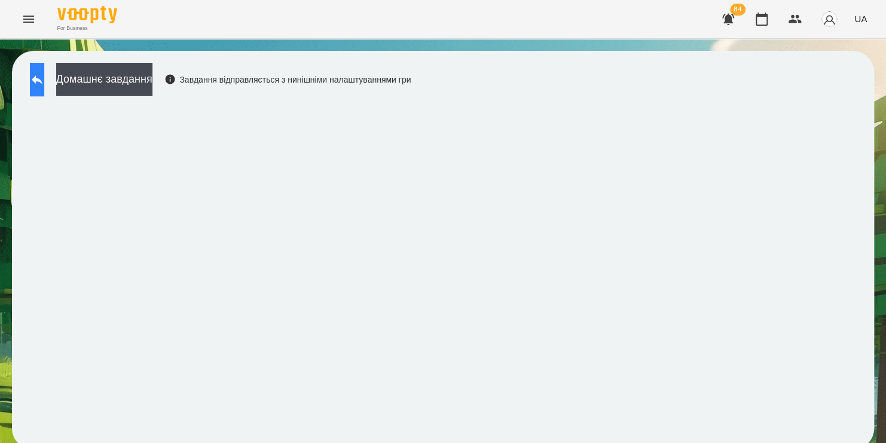
click at [44, 86] on button at bounding box center [37, 79] width 14 height 33
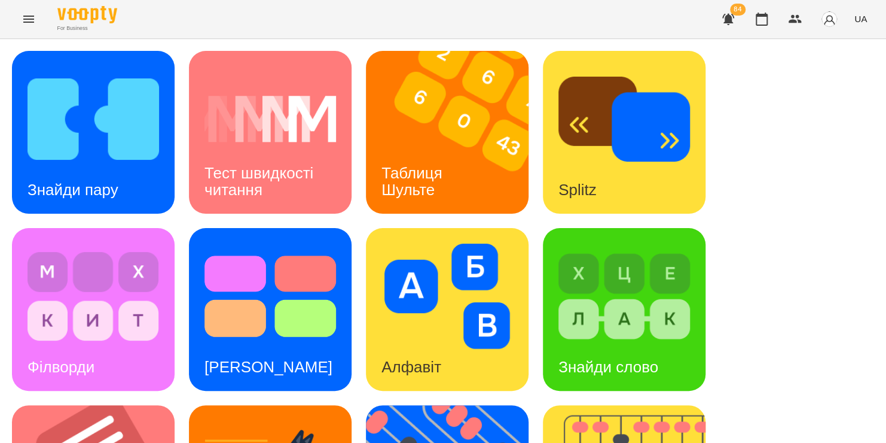
scroll to position [191, 0]
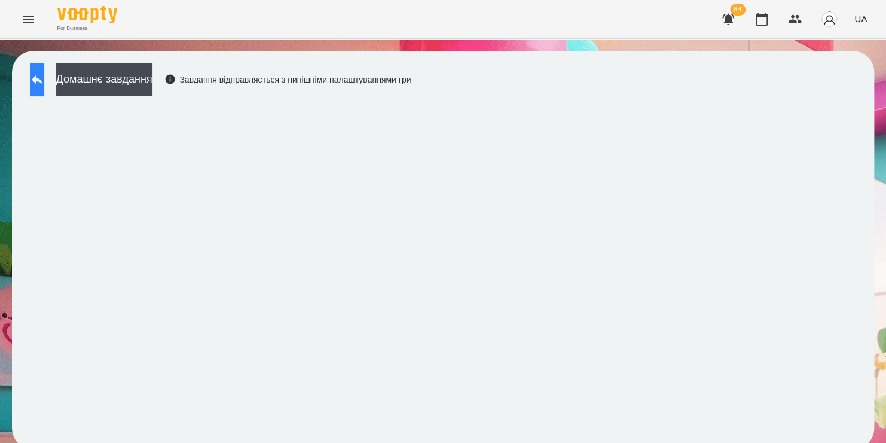
click at [42, 80] on icon at bounding box center [37, 79] width 11 height 9
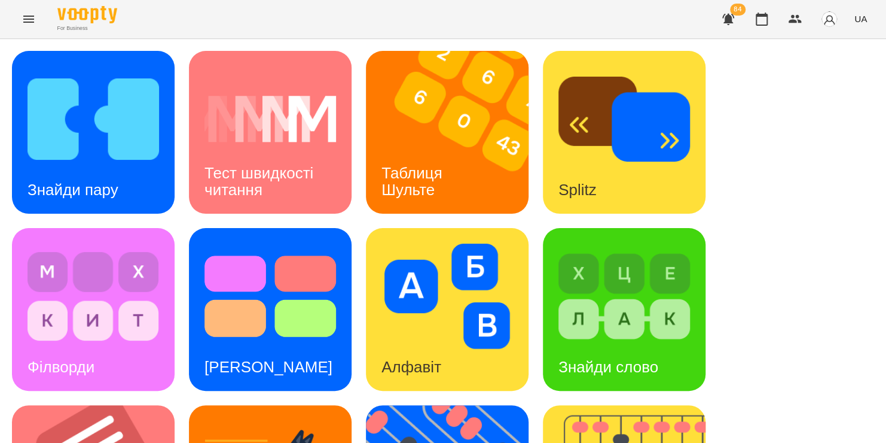
scroll to position [374, 0]
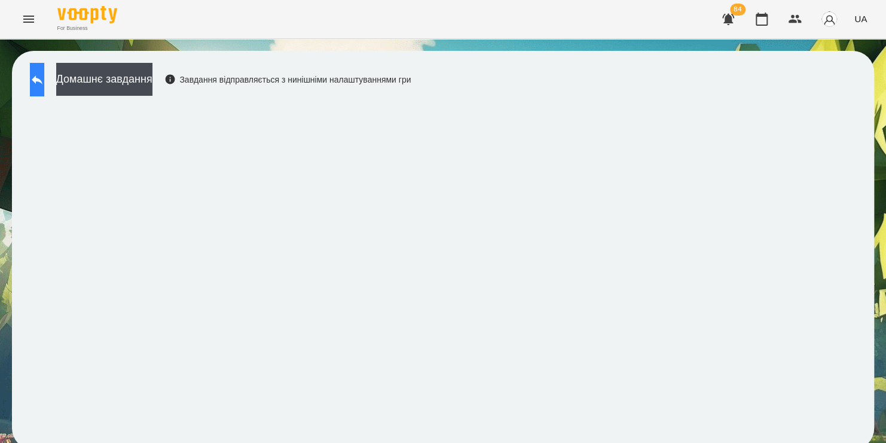
click at [44, 69] on button at bounding box center [37, 79] width 14 height 33
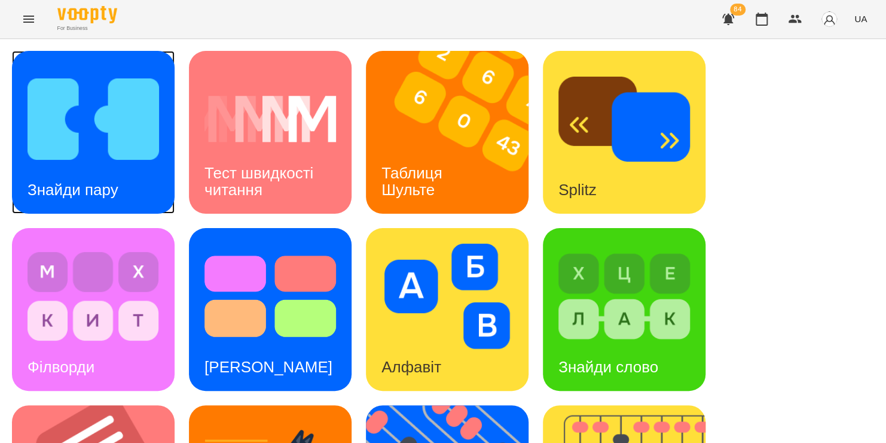
click at [81, 101] on img at bounding box center [94, 118] width 132 height 105
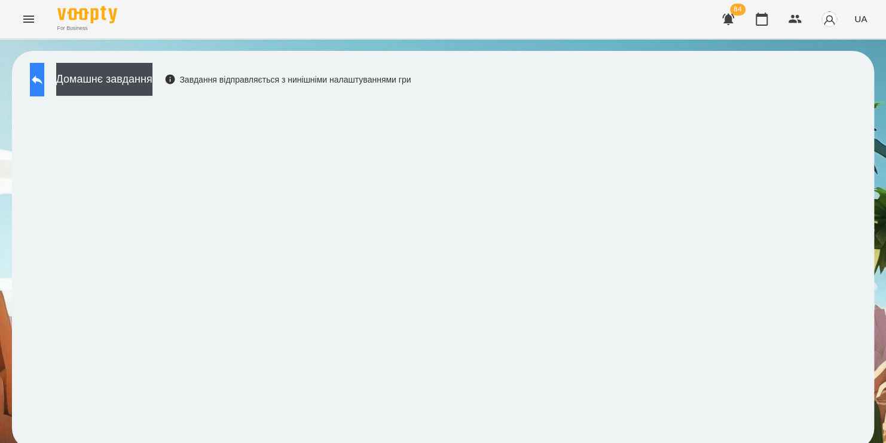
click at [44, 93] on button at bounding box center [37, 79] width 14 height 33
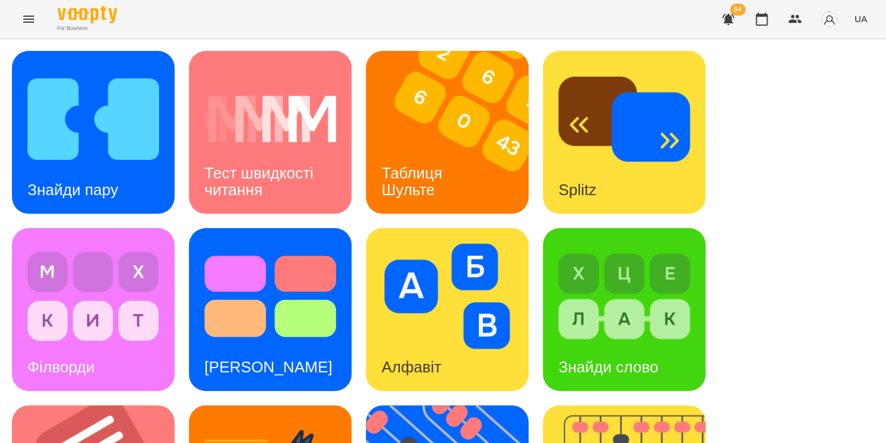
scroll to position [464, 0]
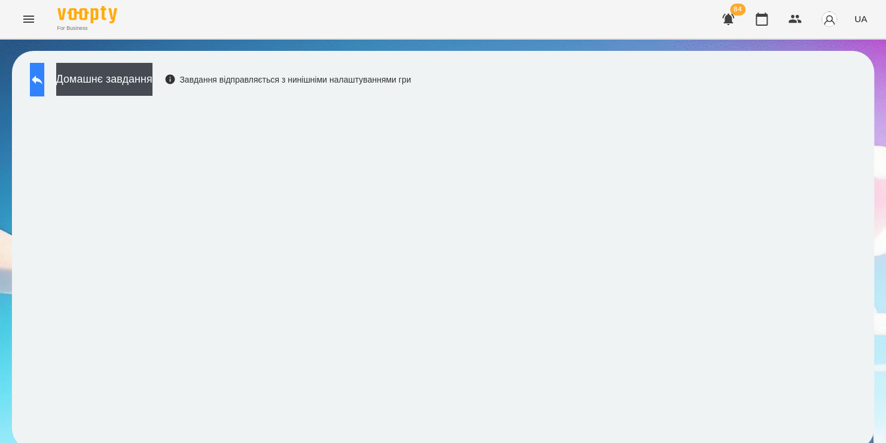
click at [44, 74] on icon at bounding box center [37, 79] width 14 height 14
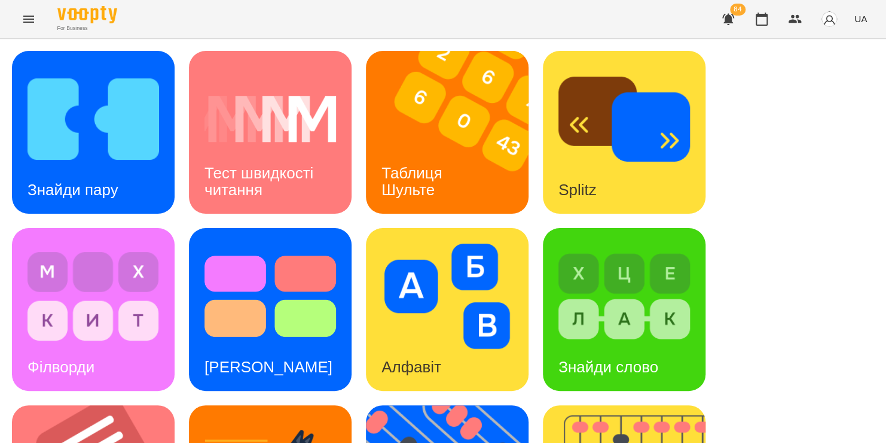
scroll to position [490, 0]
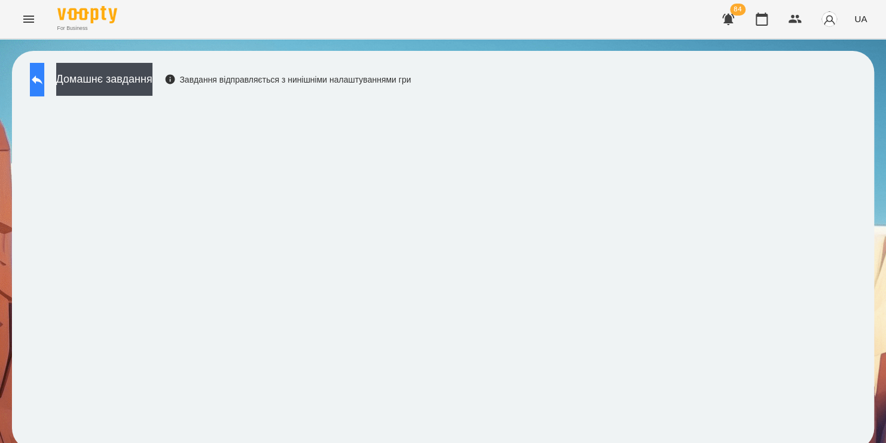
click at [44, 78] on button at bounding box center [37, 79] width 14 height 33
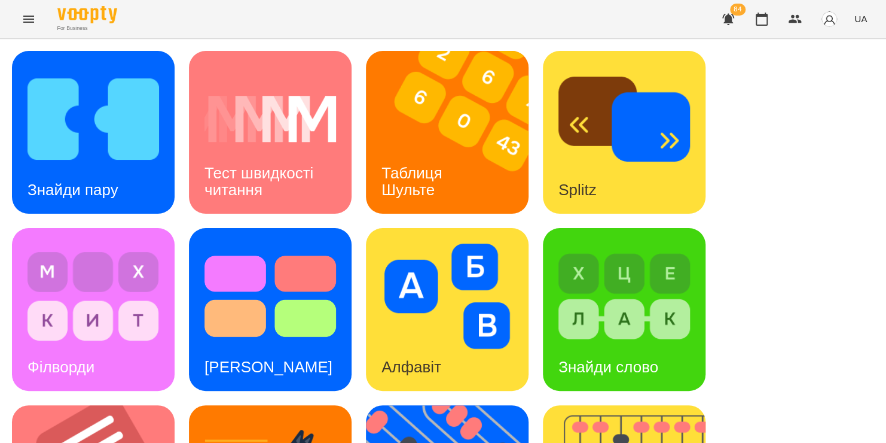
scroll to position [395, 0]
click at [764, 19] on icon "button" at bounding box center [762, 19] width 14 height 14
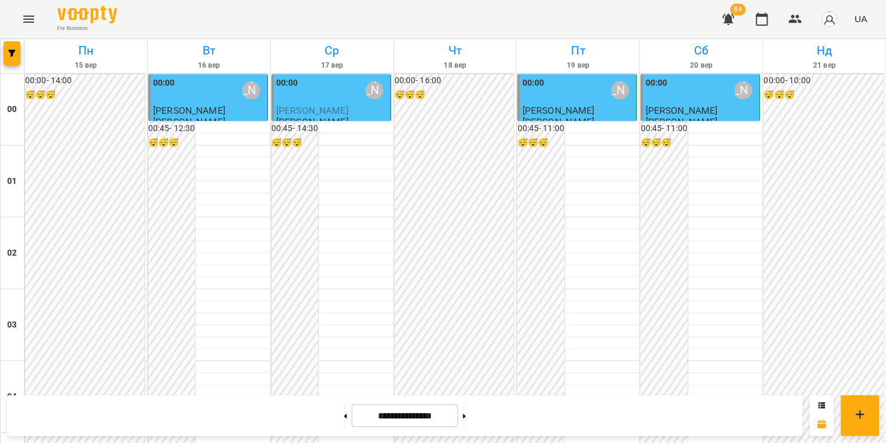
scroll to position [686, 0]
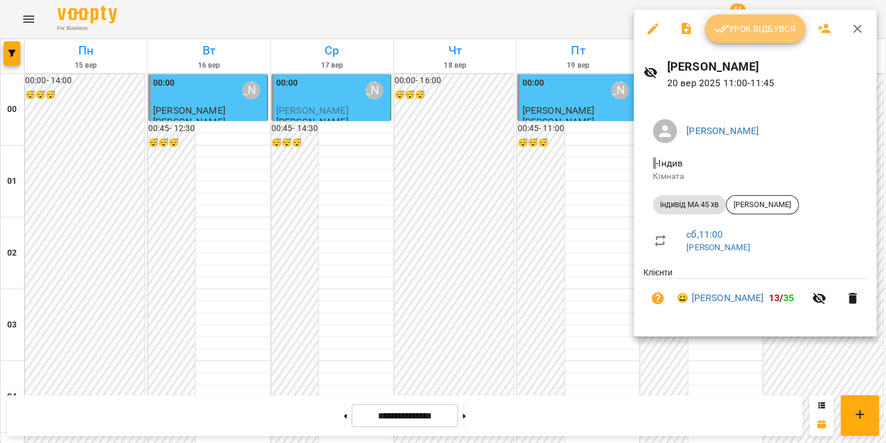
click at [745, 36] on button "Урок відбувся" at bounding box center [755, 28] width 100 height 29
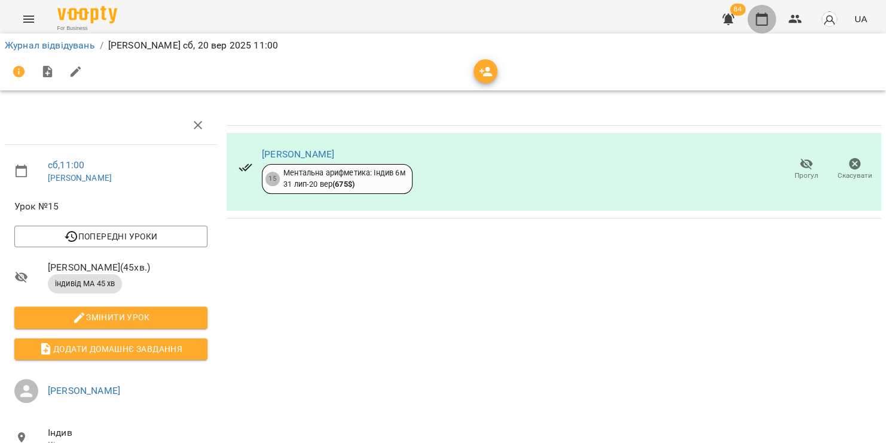
click at [763, 24] on icon "button" at bounding box center [762, 19] width 14 height 14
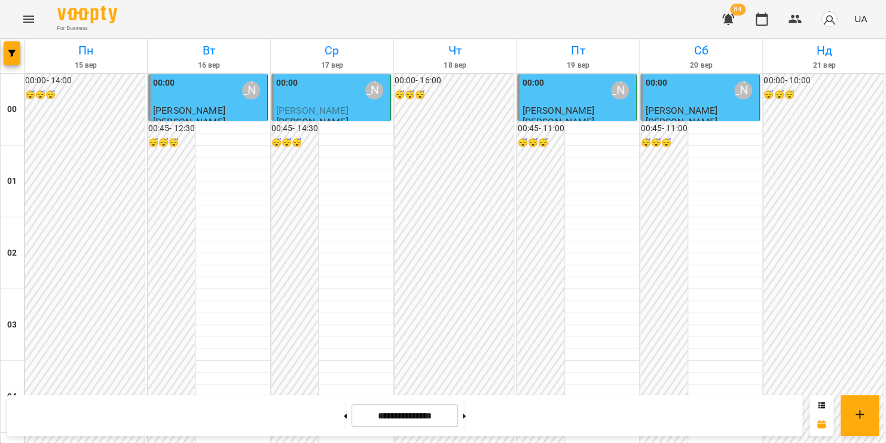
scroll to position [846, 0]
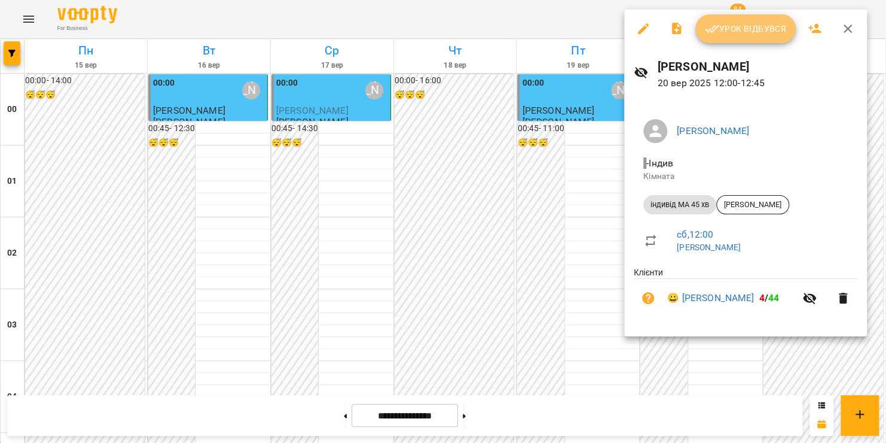
click at [737, 26] on span "Урок відбувся" at bounding box center [745, 29] width 81 height 14
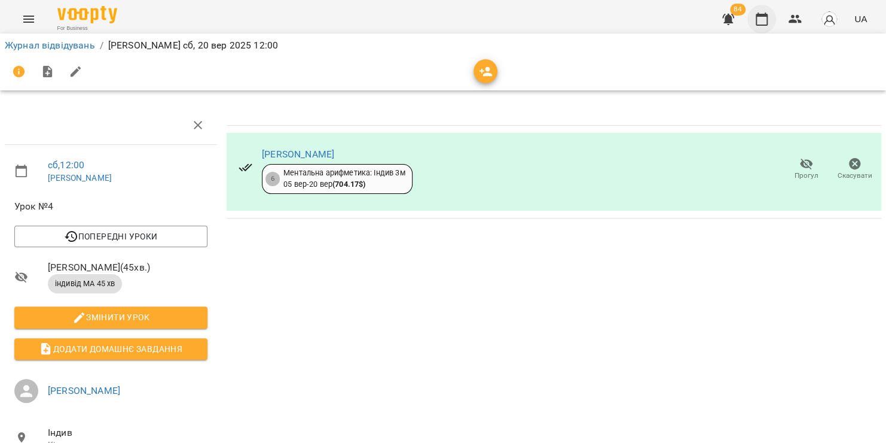
click at [766, 22] on icon "button" at bounding box center [762, 19] width 14 height 14
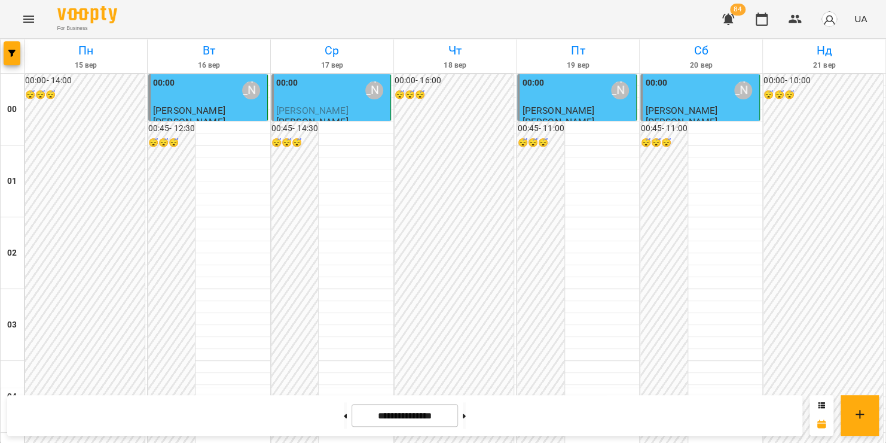
scroll to position [758, 0]
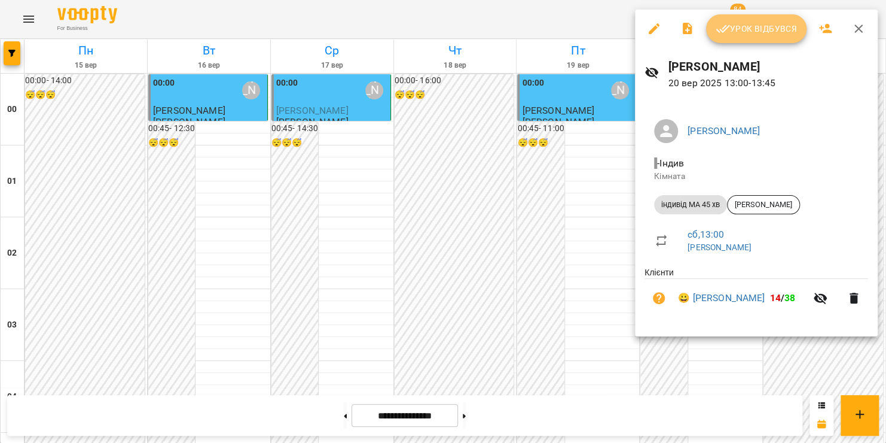
click at [739, 29] on span "Урок відбувся" at bounding box center [756, 29] width 81 height 14
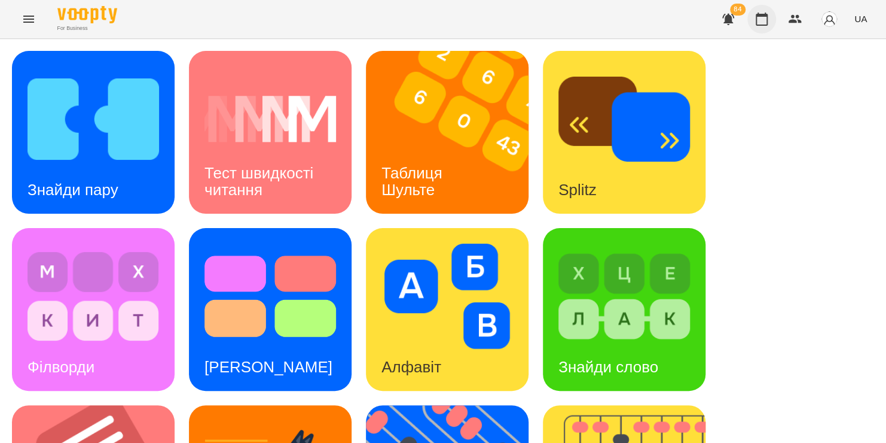
click at [765, 23] on icon "button" at bounding box center [762, 19] width 14 height 14
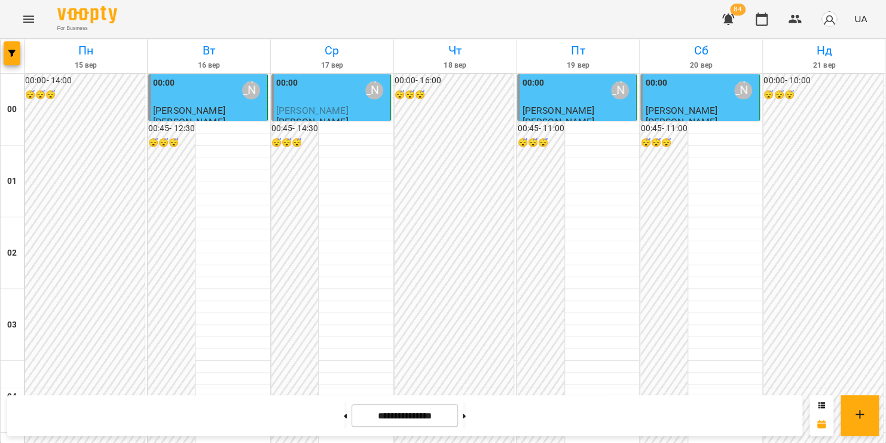
scroll to position [1236, 0]
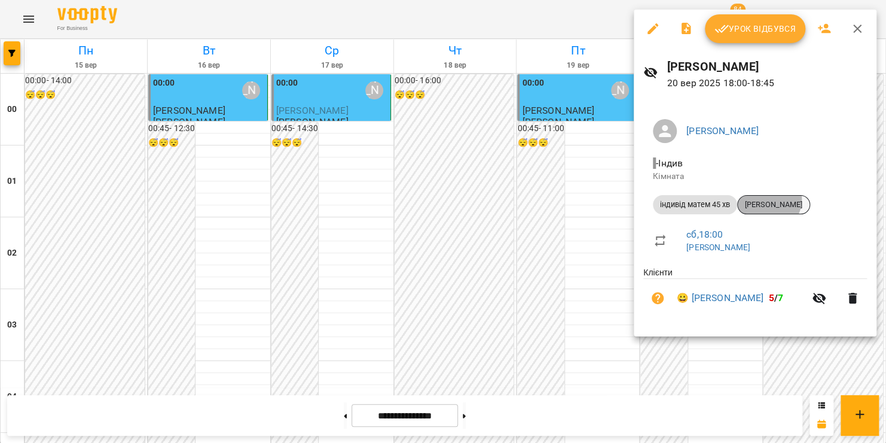
click at [769, 199] on span "[PERSON_NAME]" at bounding box center [774, 204] width 72 height 11
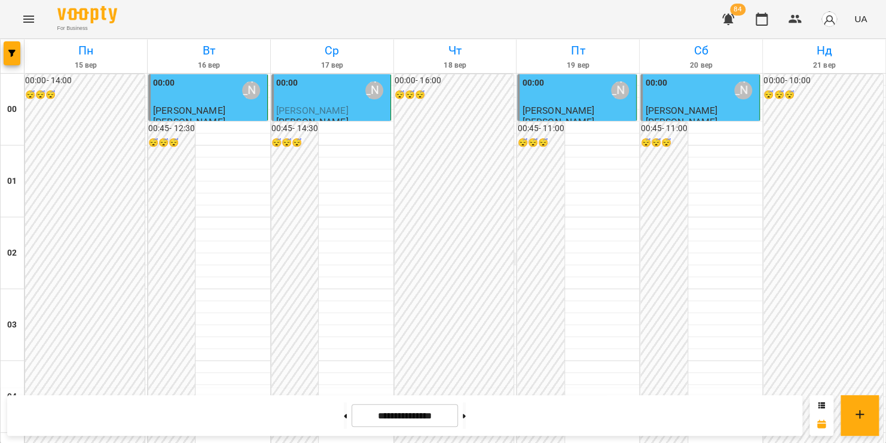
scroll to position [1407, 0]
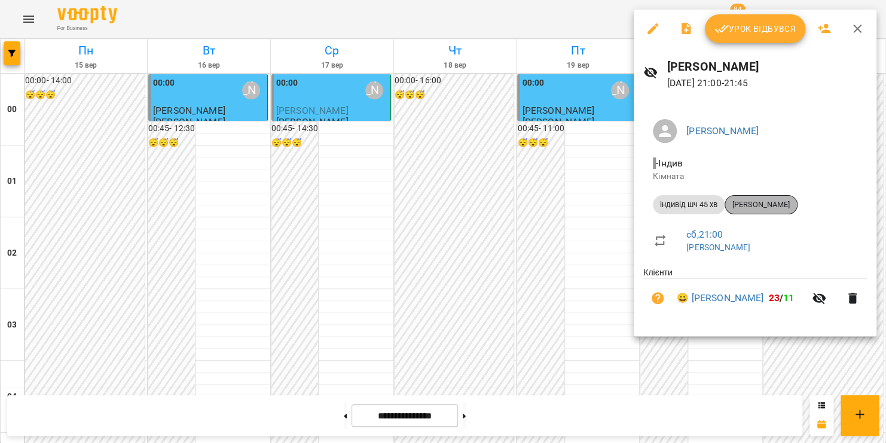
click at [747, 208] on span "[PERSON_NAME]" at bounding box center [761, 204] width 72 height 11
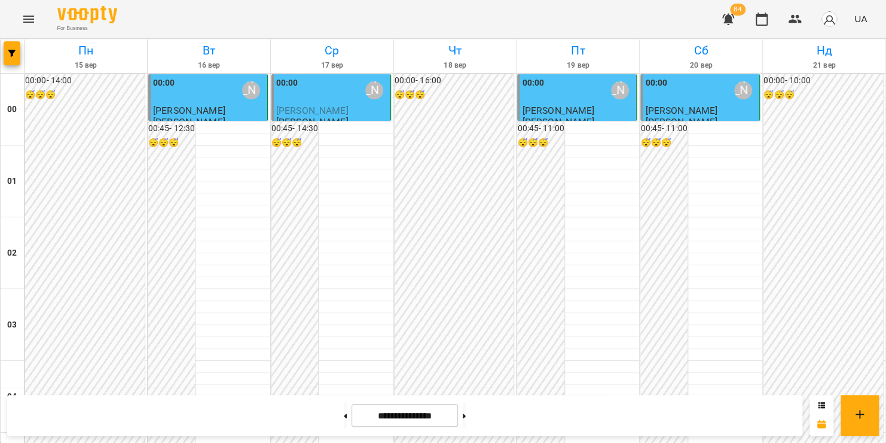
scroll to position [1380, 0]
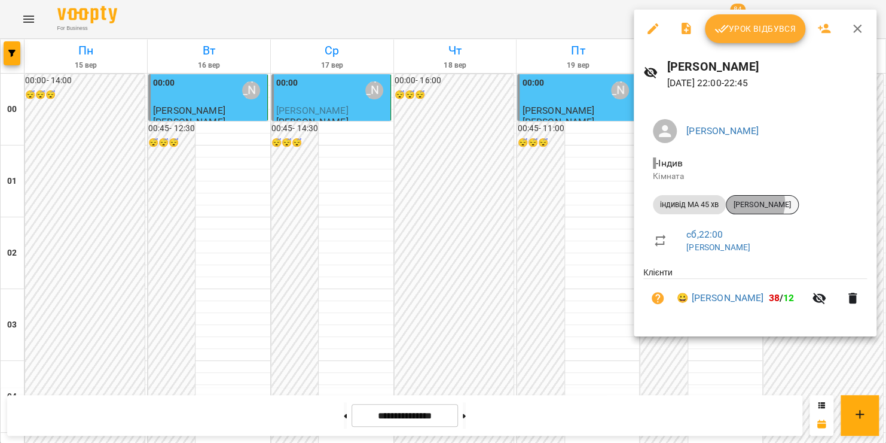
click at [749, 202] on span "[PERSON_NAME]" at bounding box center [763, 204] width 72 height 11
